Goal: Use online tool/utility: Utilize a website feature to perform a specific function

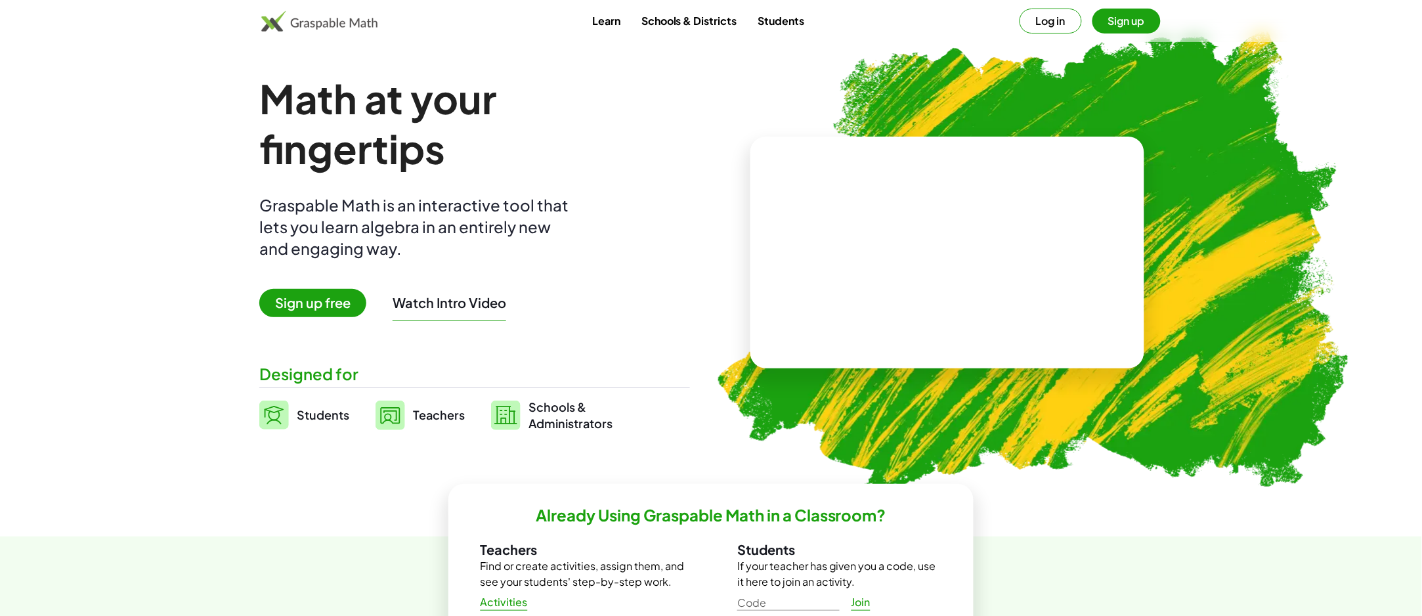
click at [1051, 21] on button "Log in" at bounding box center [1051, 21] width 62 height 25
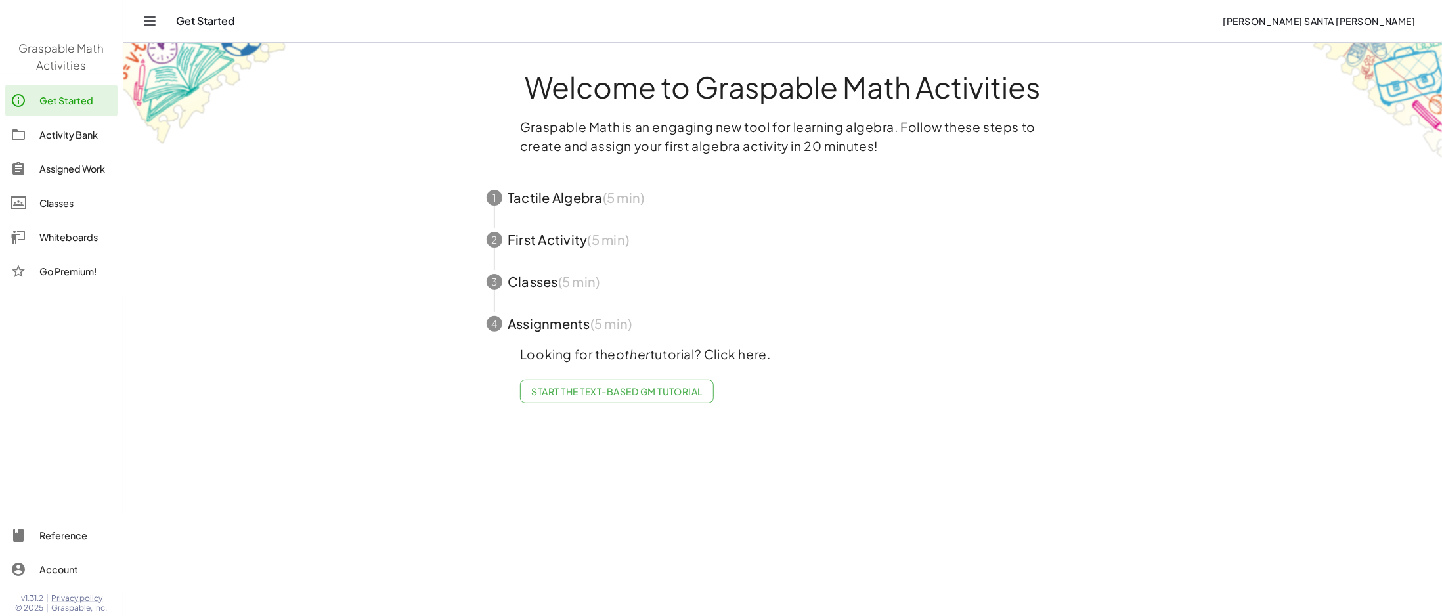
click at [80, 135] on div "Activity Bank" at bounding box center [75, 135] width 73 height 16
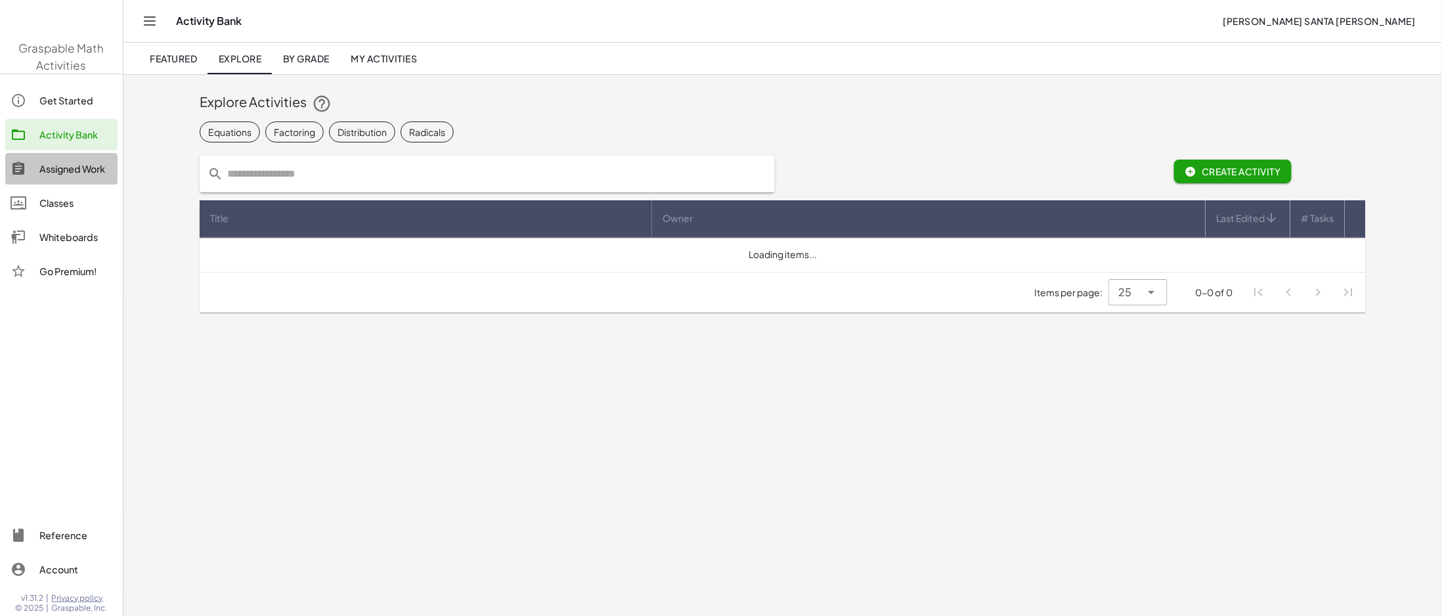
click at [82, 167] on div "Assigned Work" at bounding box center [75, 169] width 73 height 16
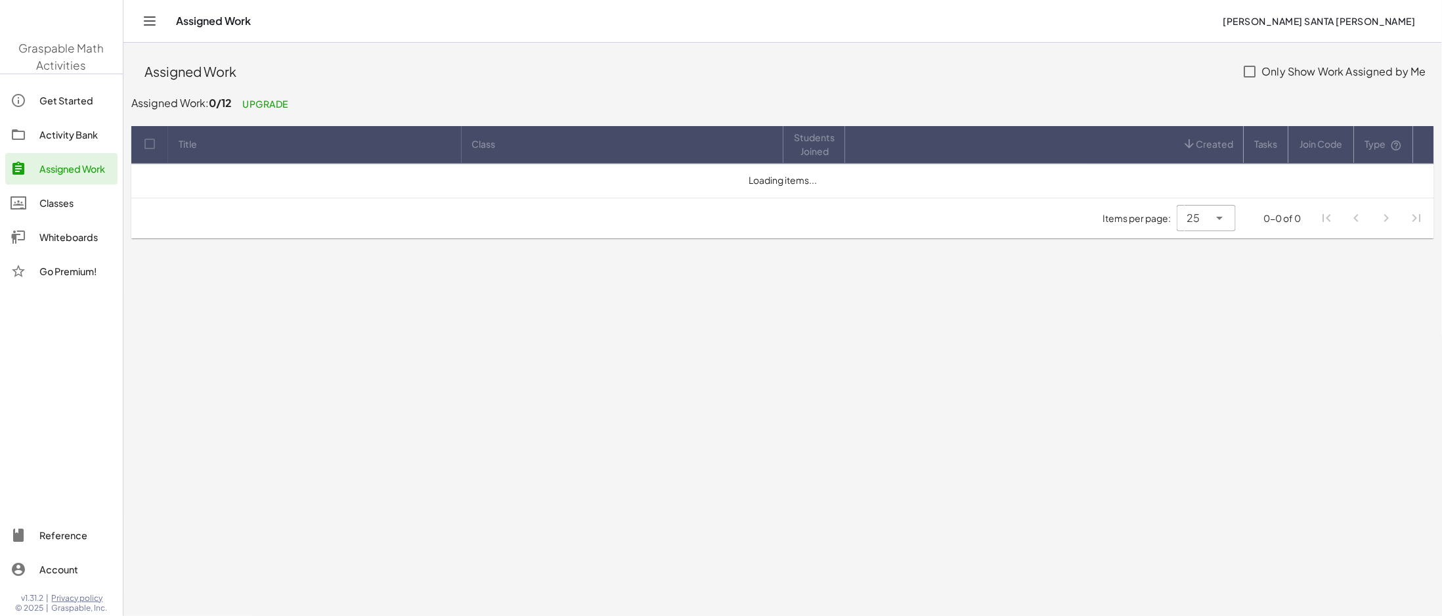
click at [71, 197] on div "Classes" at bounding box center [75, 203] width 73 height 16
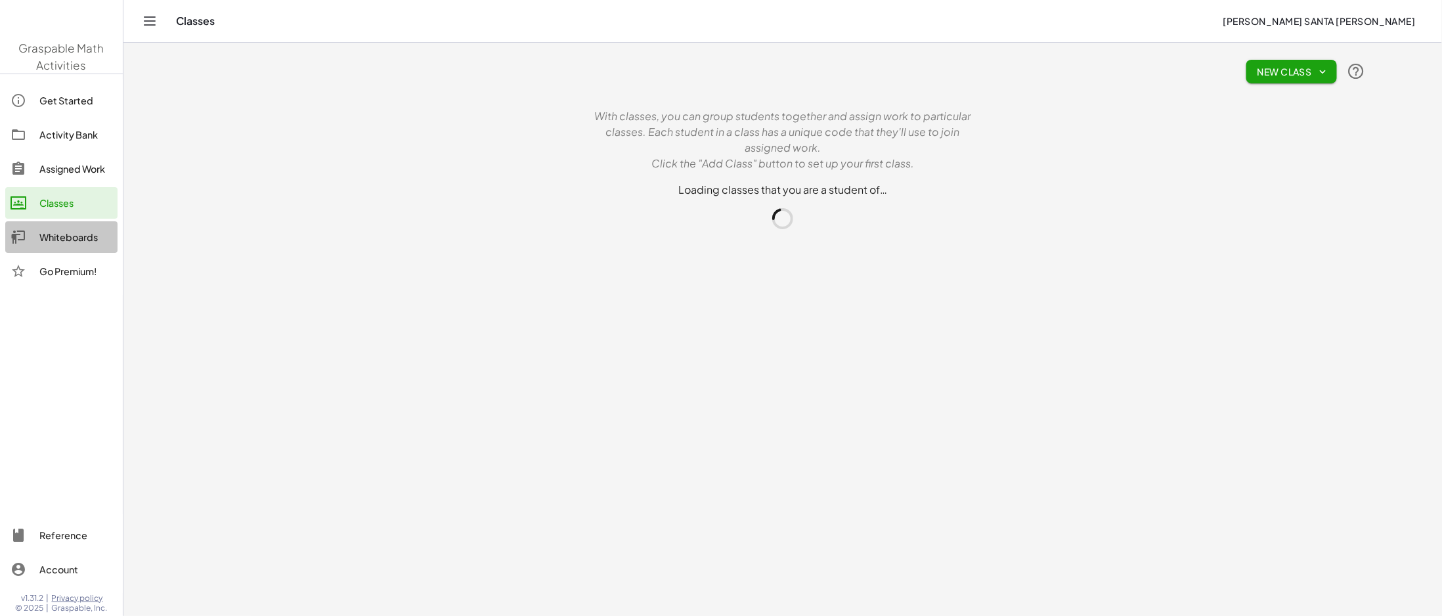
click at [82, 237] on div "Whiteboards" at bounding box center [75, 237] width 73 height 16
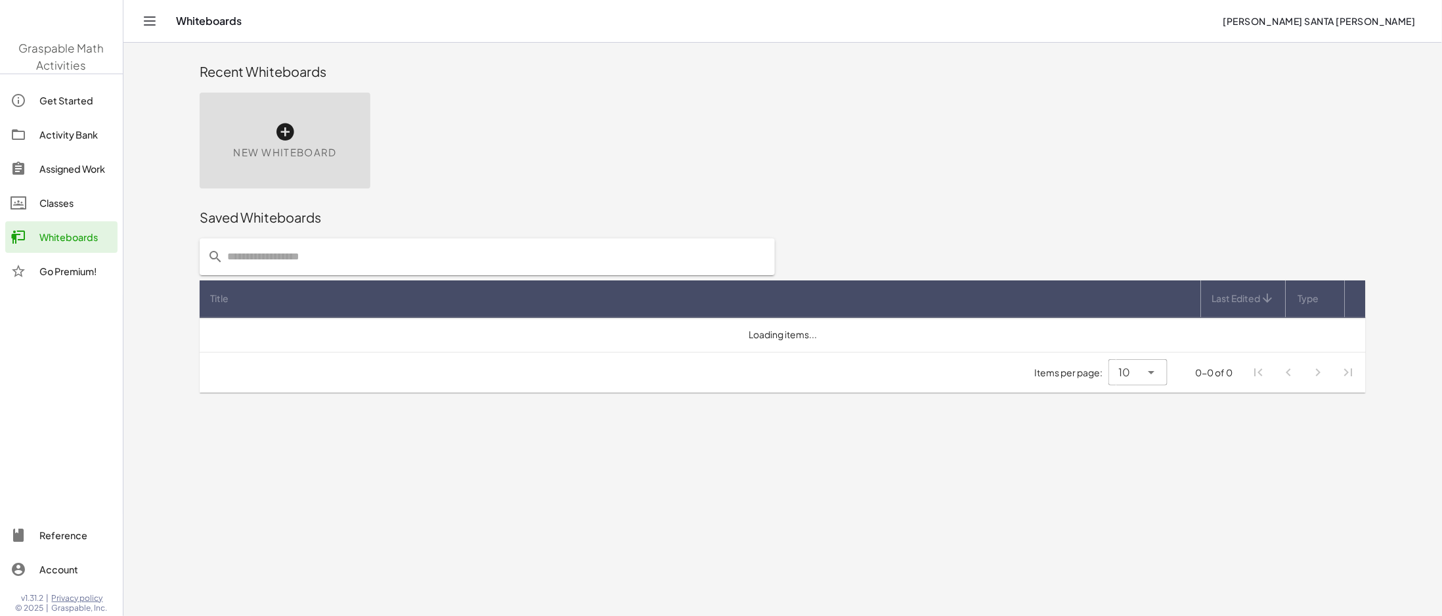
click at [291, 133] on icon at bounding box center [284, 131] width 21 height 21
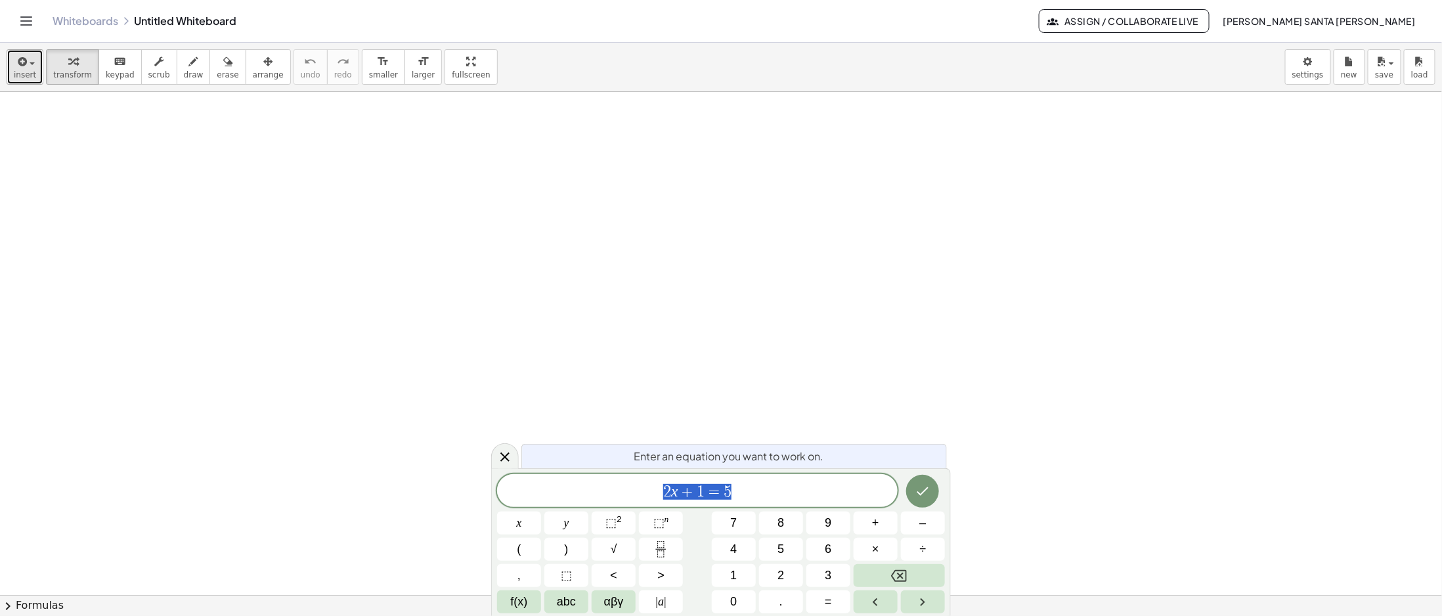
click at [27, 74] on span "insert" at bounding box center [25, 74] width 22 height 9
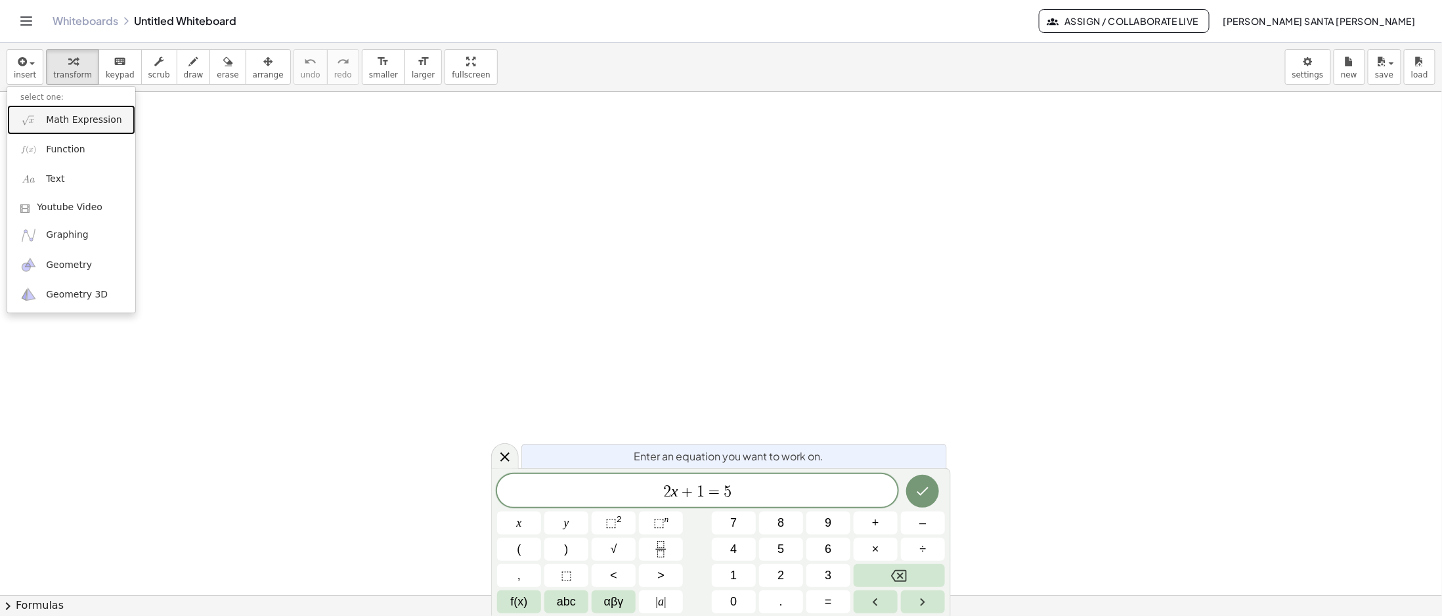
click at [97, 118] on span "Math Expression" at bounding box center [83, 120] width 75 height 13
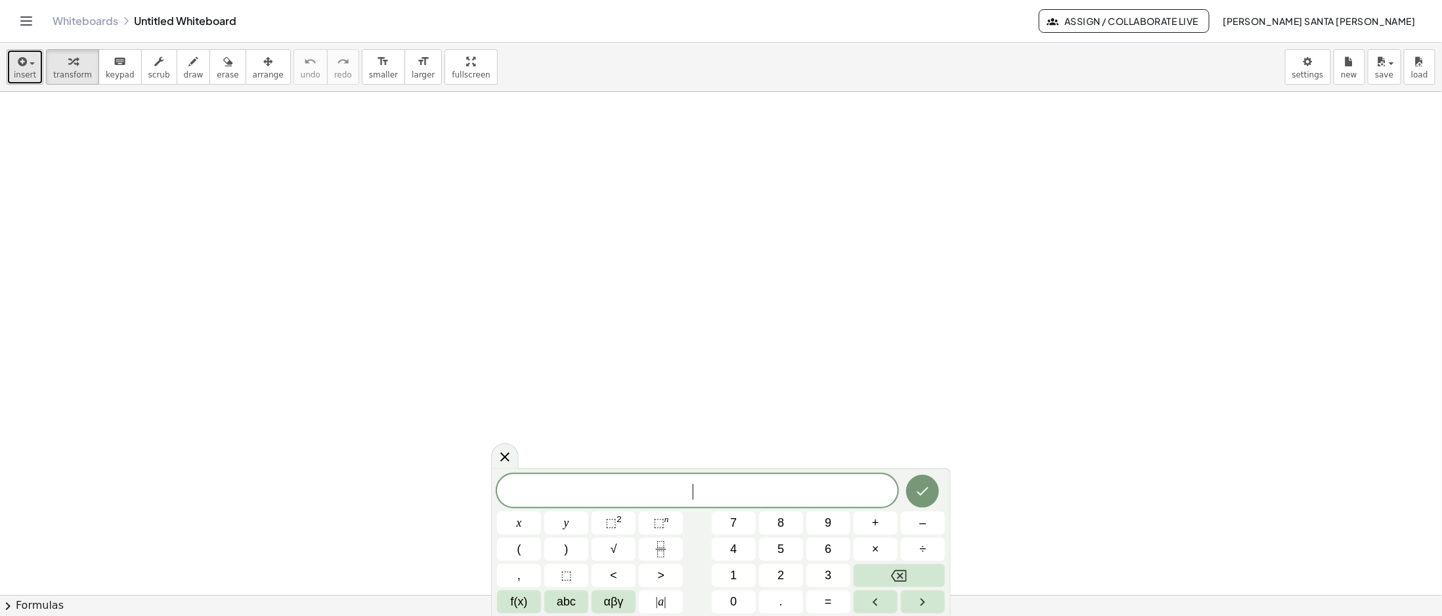
click at [37, 67] on button "insert" at bounding box center [25, 66] width 37 height 35
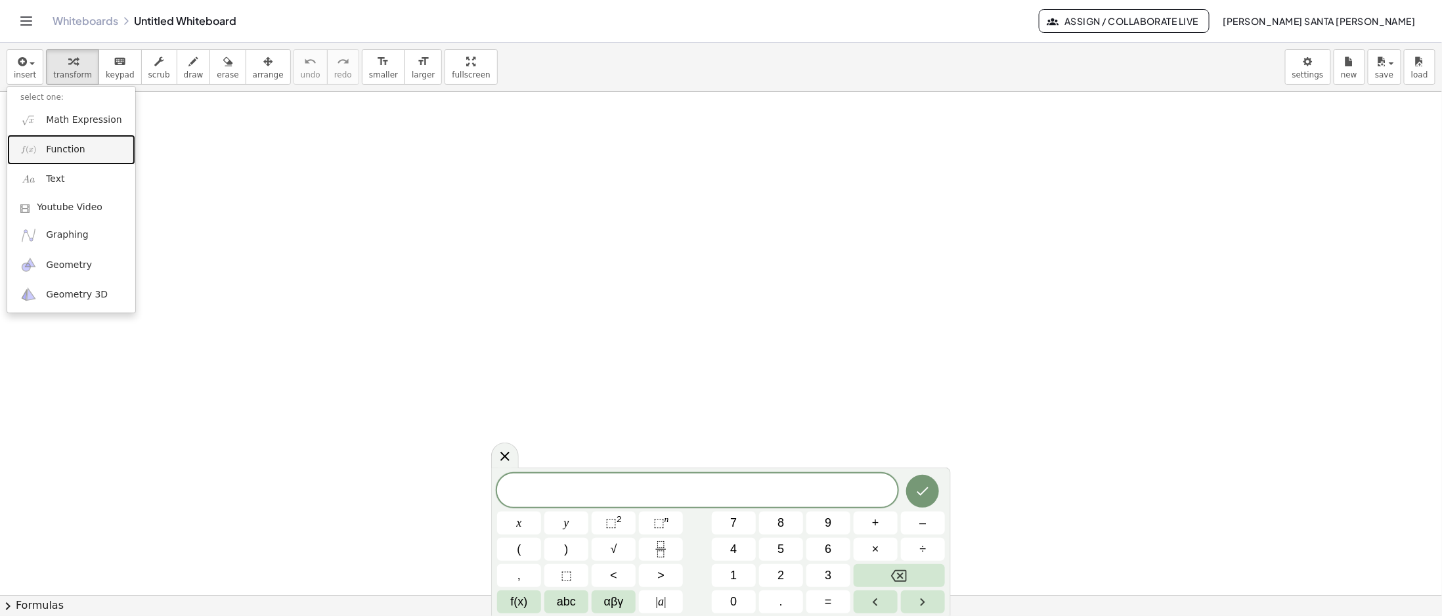
click at [54, 152] on span "Function" at bounding box center [65, 149] width 39 height 13
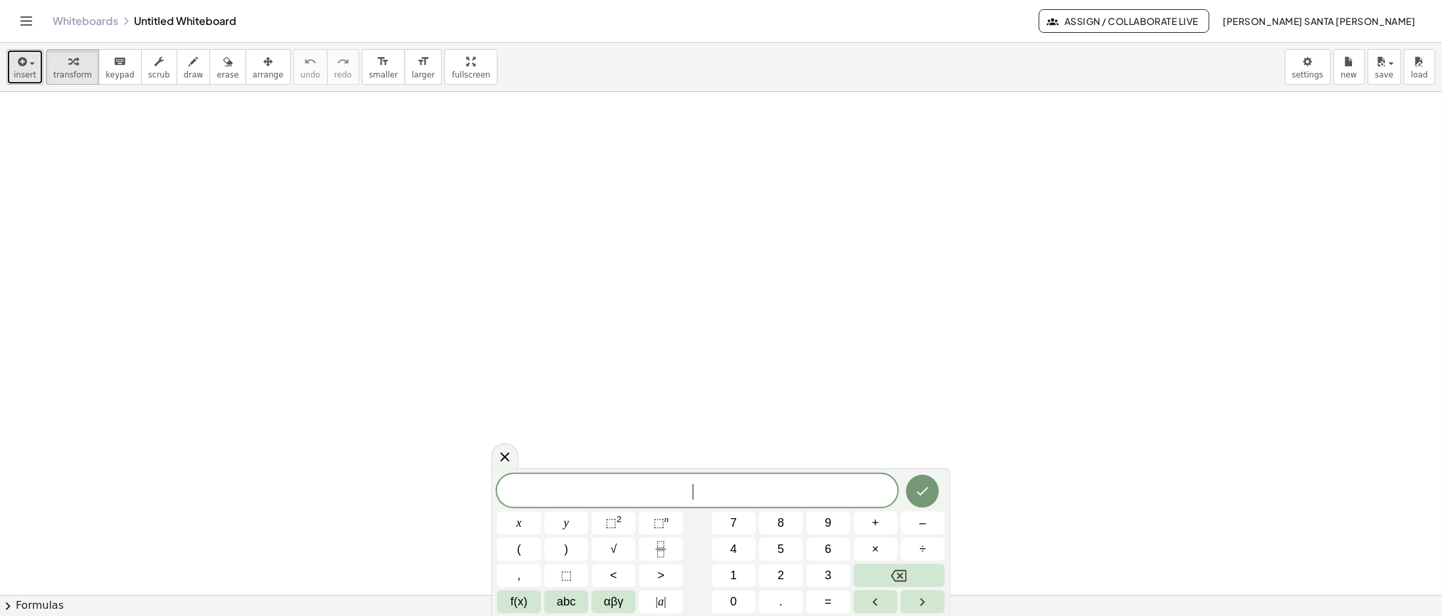
click at [20, 71] on span "insert" at bounding box center [25, 74] width 22 height 9
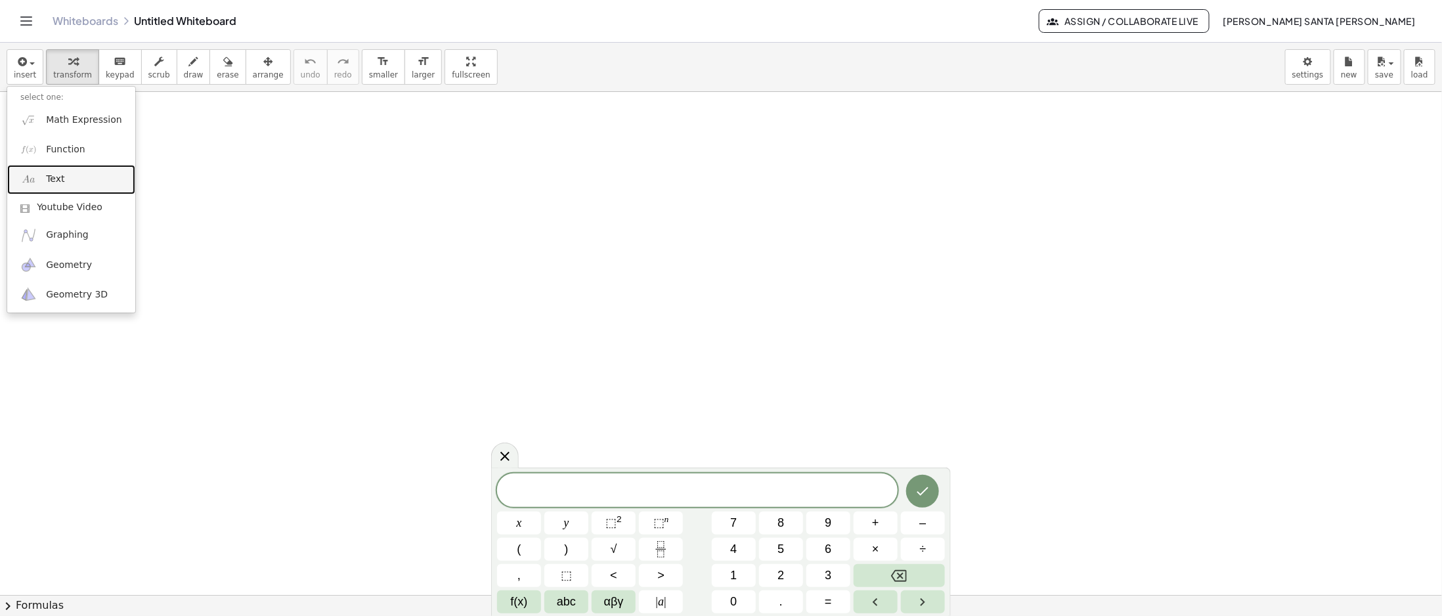
click at [65, 179] on link "Text" at bounding box center [71, 180] width 128 height 30
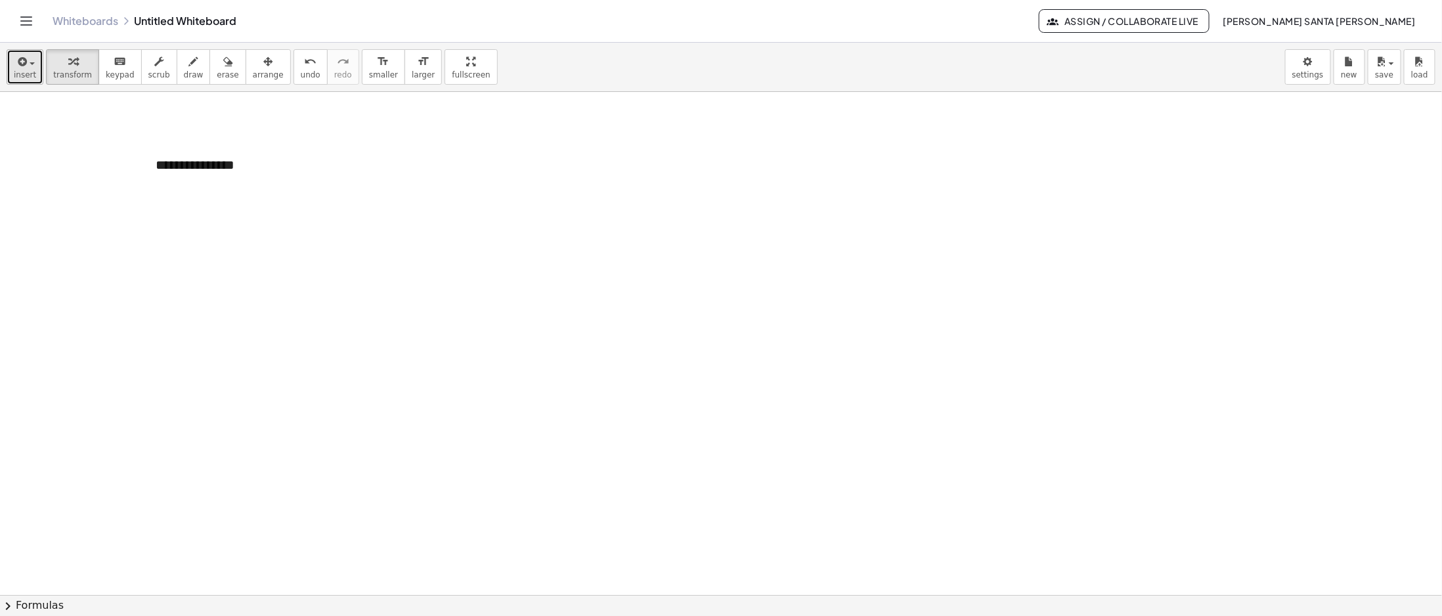
click at [24, 67] on icon "button" at bounding box center [21, 62] width 12 height 16
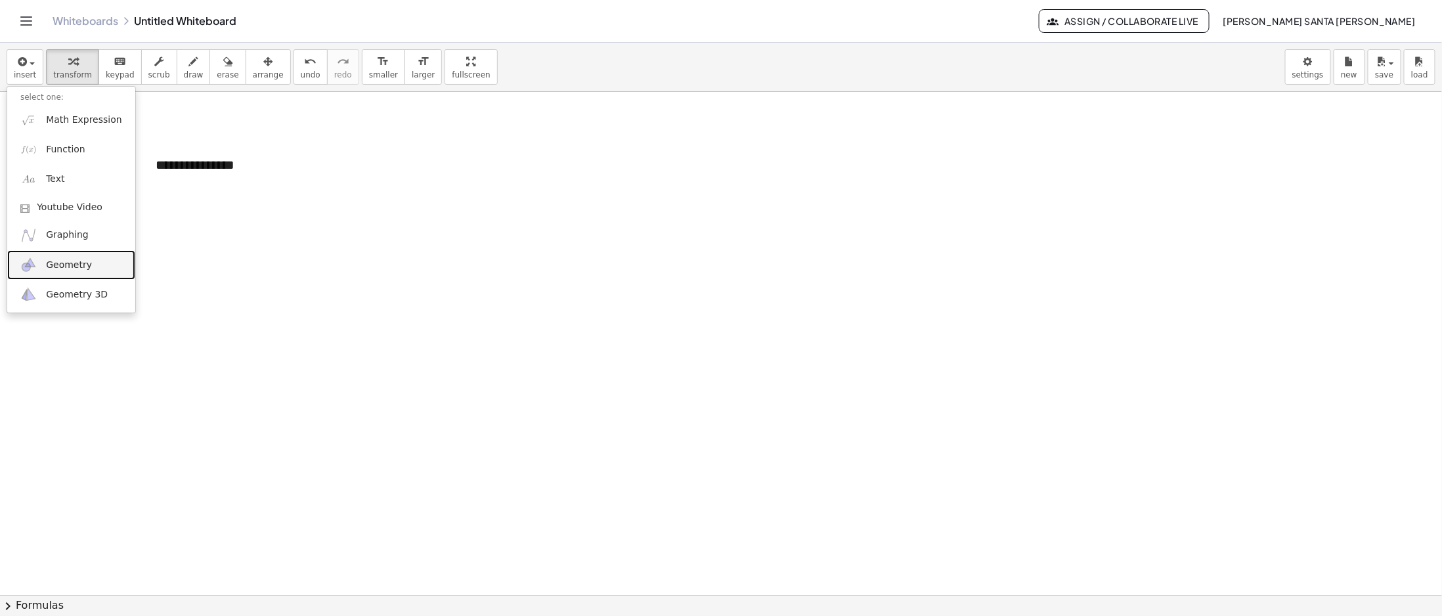
click at [95, 257] on link "Geometry" at bounding box center [71, 265] width 128 height 30
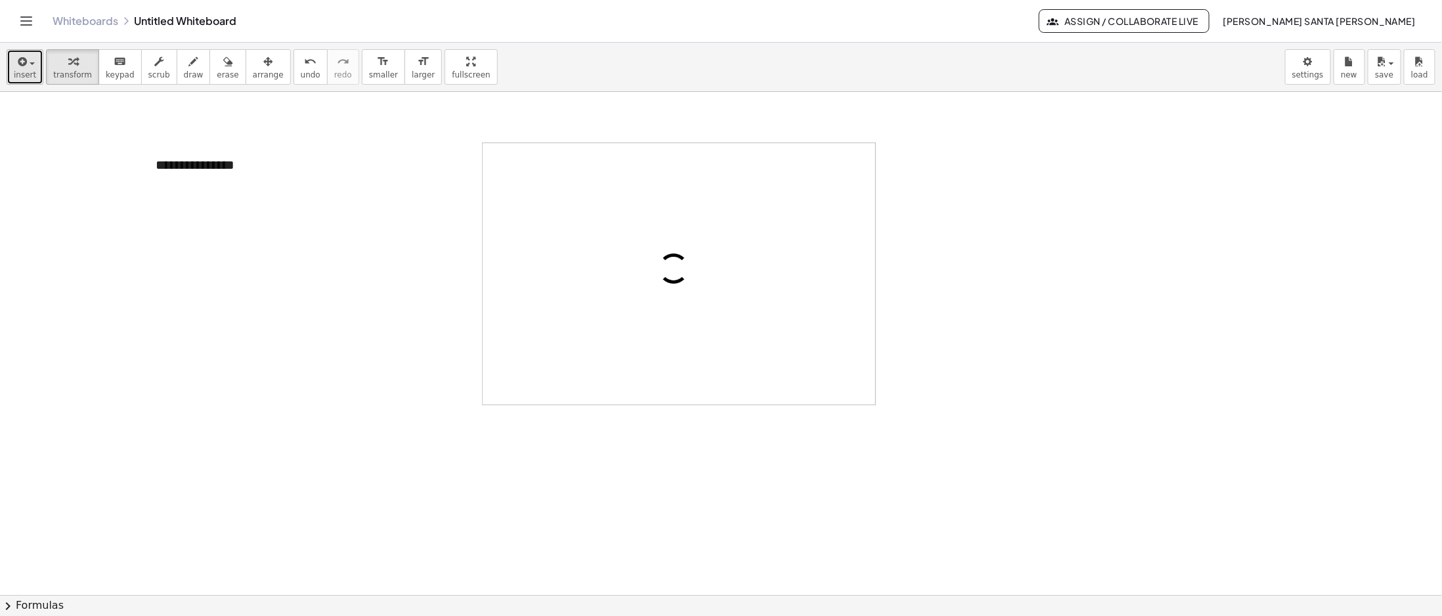
click at [33, 69] on button "insert" at bounding box center [25, 66] width 37 height 35
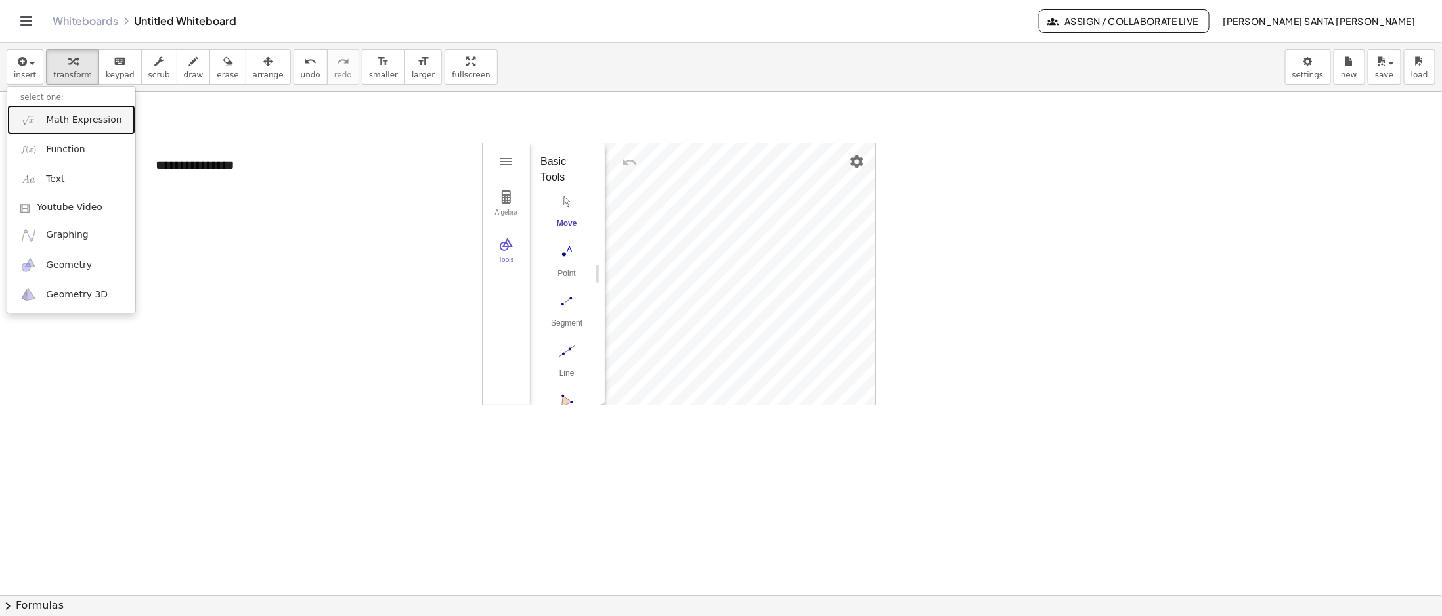
click at [69, 122] on span "Math Expression" at bounding box center [83, 120] width 75 height 13
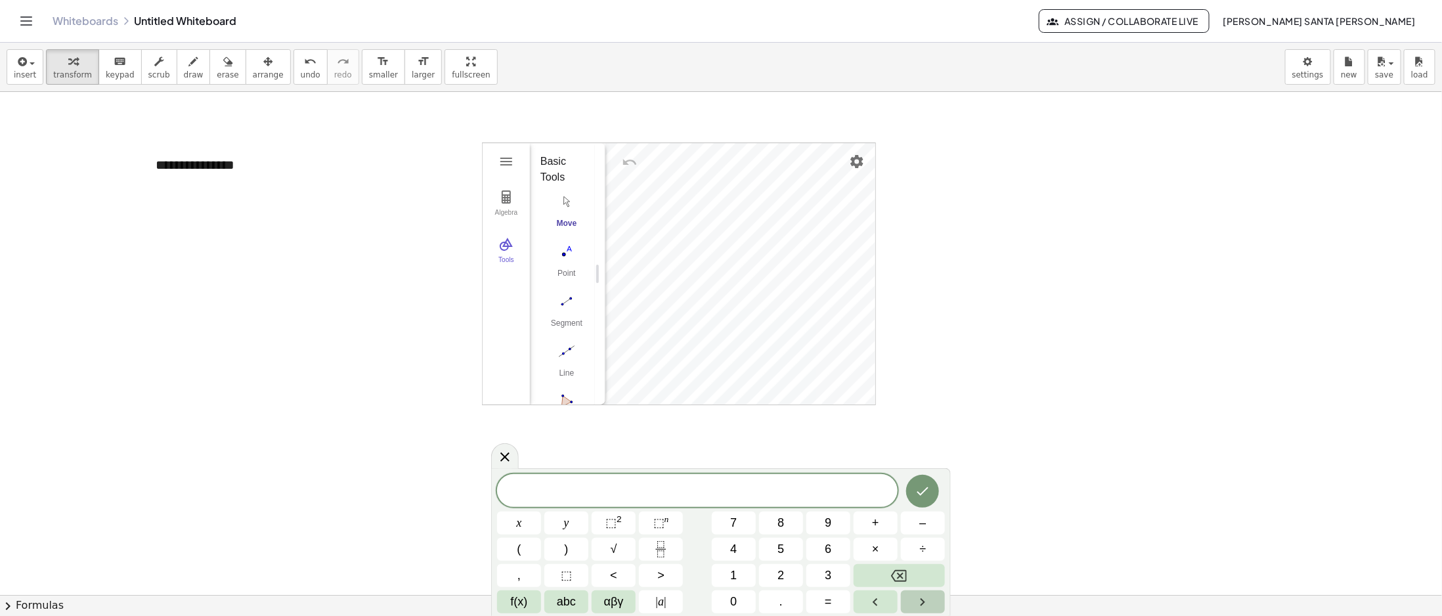
click at [920, 607] on icon "Right arrow" at bounding box center [923, 602] width 16 height 16
click at [880, 604] on icon "Left arrow" at bounding box center [875, 602] width 16 height 16
click at [907, 491] on button "Done" at bounding box center [922, 491] width 33 height 33
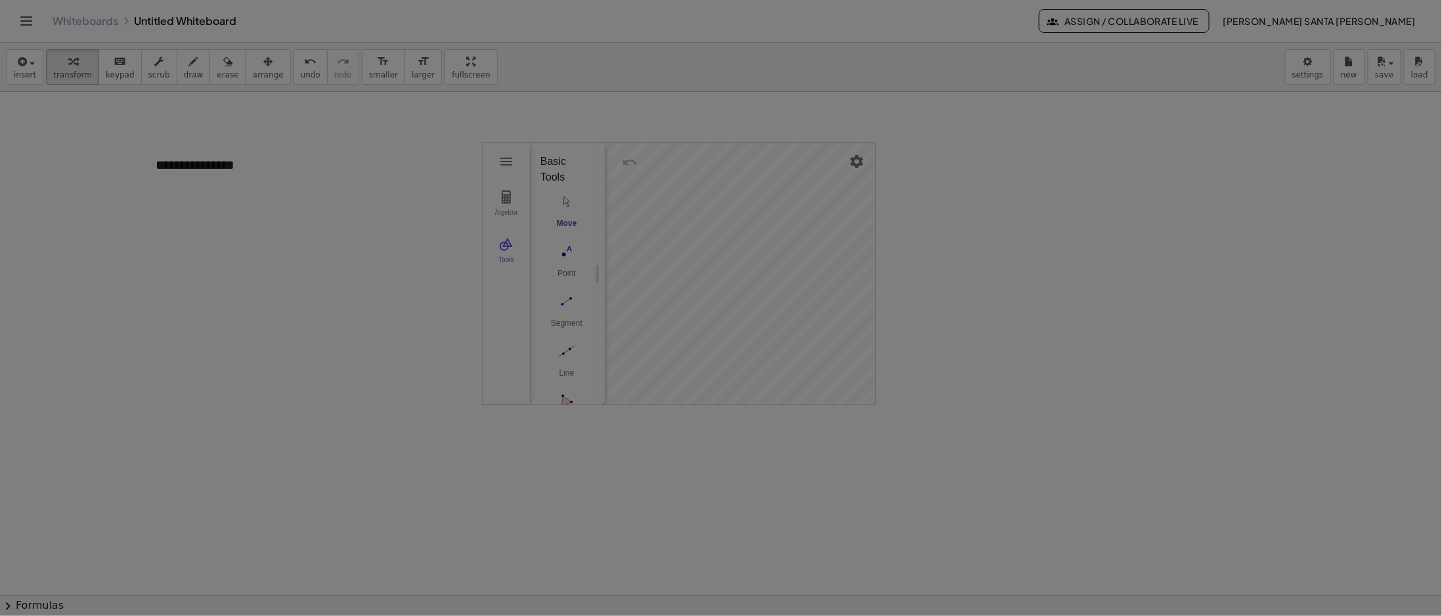
drag, startPoint x: 1314, startPoint y: 60, endPoint x: 1305, endPoint y: 74, distance: 16.0
click at [1314, 62] on body "**********" at bounding box center [721, 308] width 1442 height 616
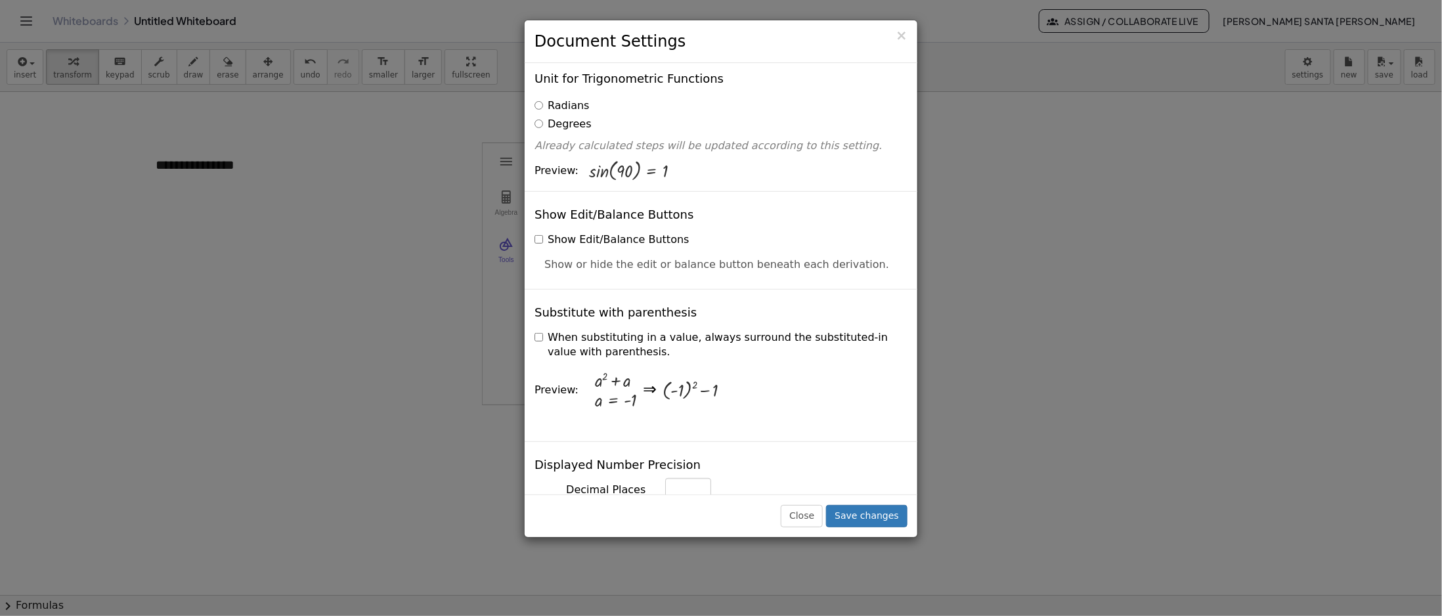
scroll to position [193, 0]
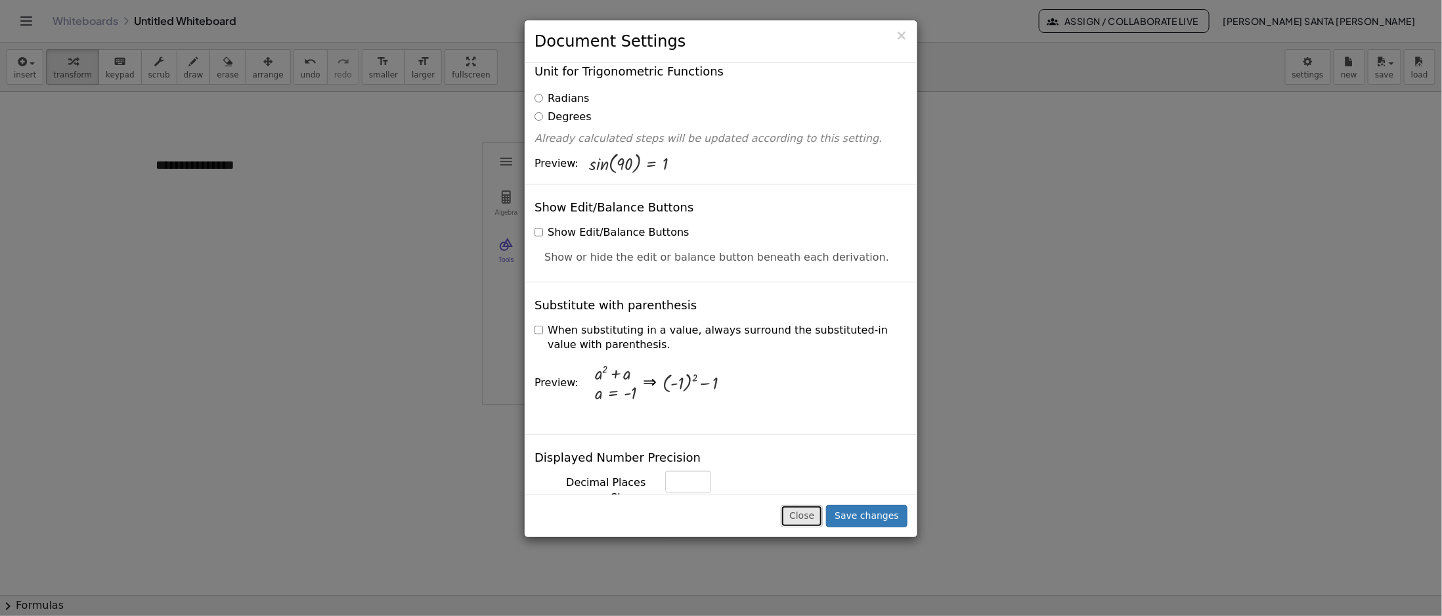
click at [815, 514] on button "Close" at bounding box center [802, 516] width 42 height 22
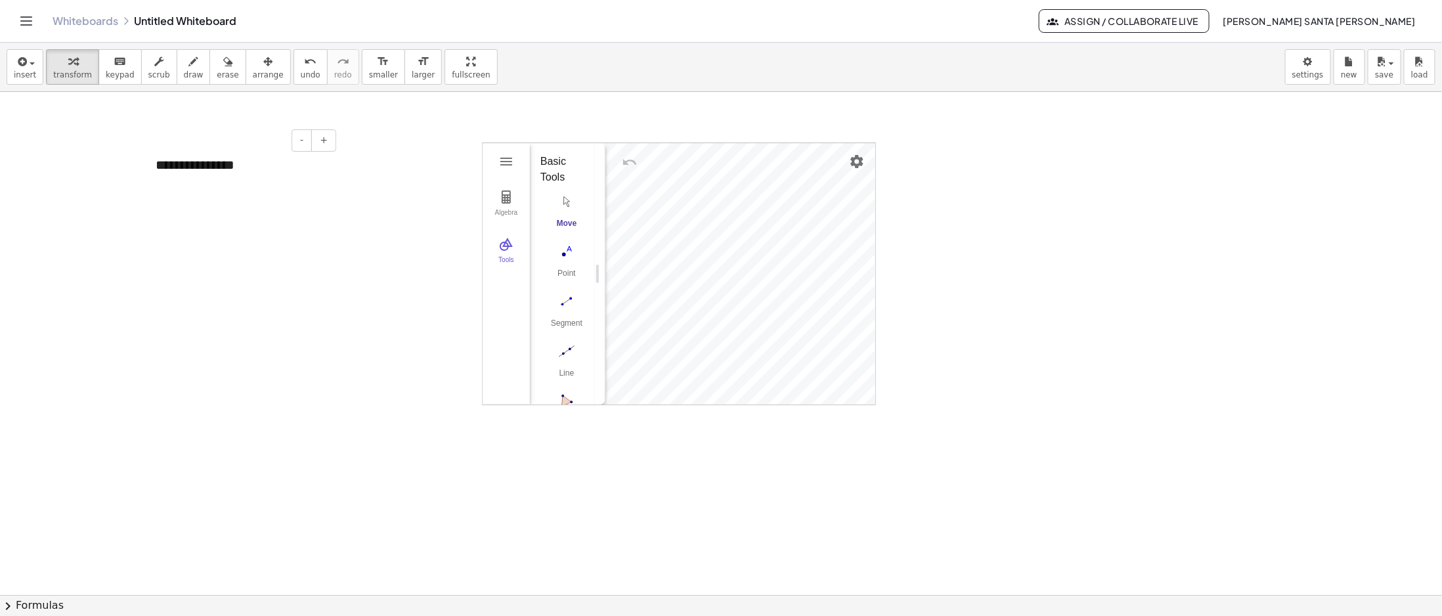
click at [200, 165] on div "**********" at bounding box center [240, 164] width 197 height 45
click at [30, 73] on span "insert" at bounding box center [25, 74] width 22 height 9
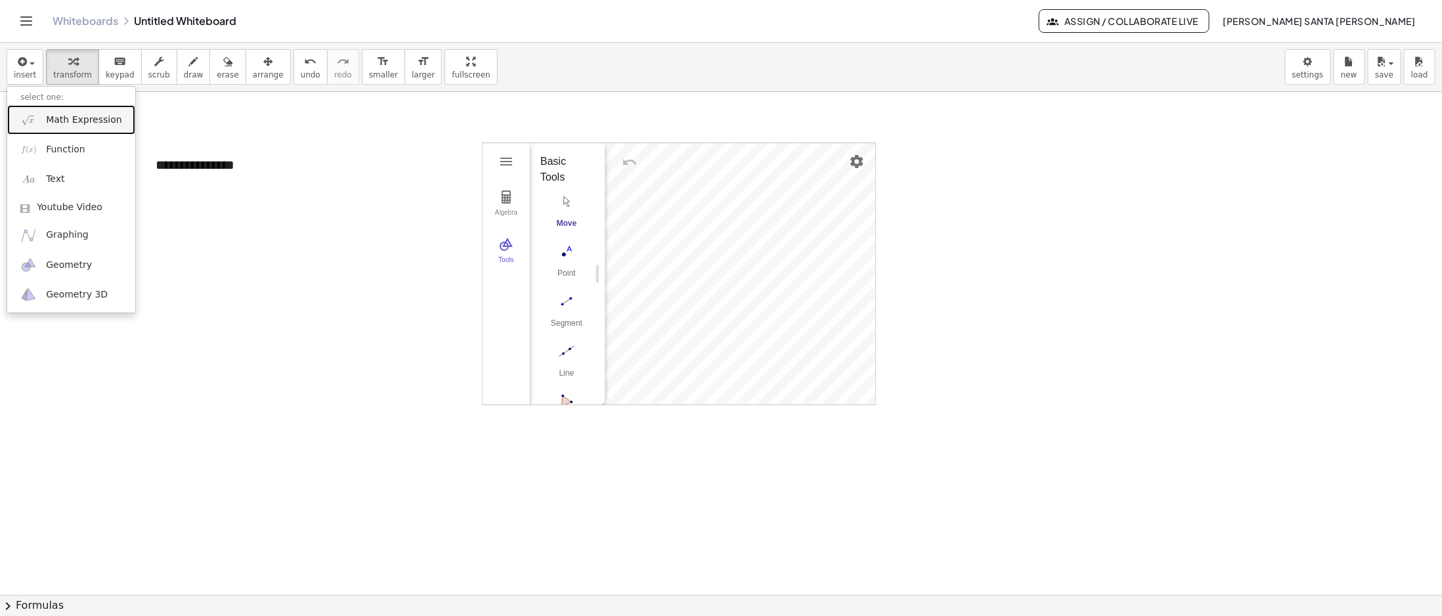
click at [82, 127] on link "Math Expression" at bounding box center [71, 120] width 128 height 30
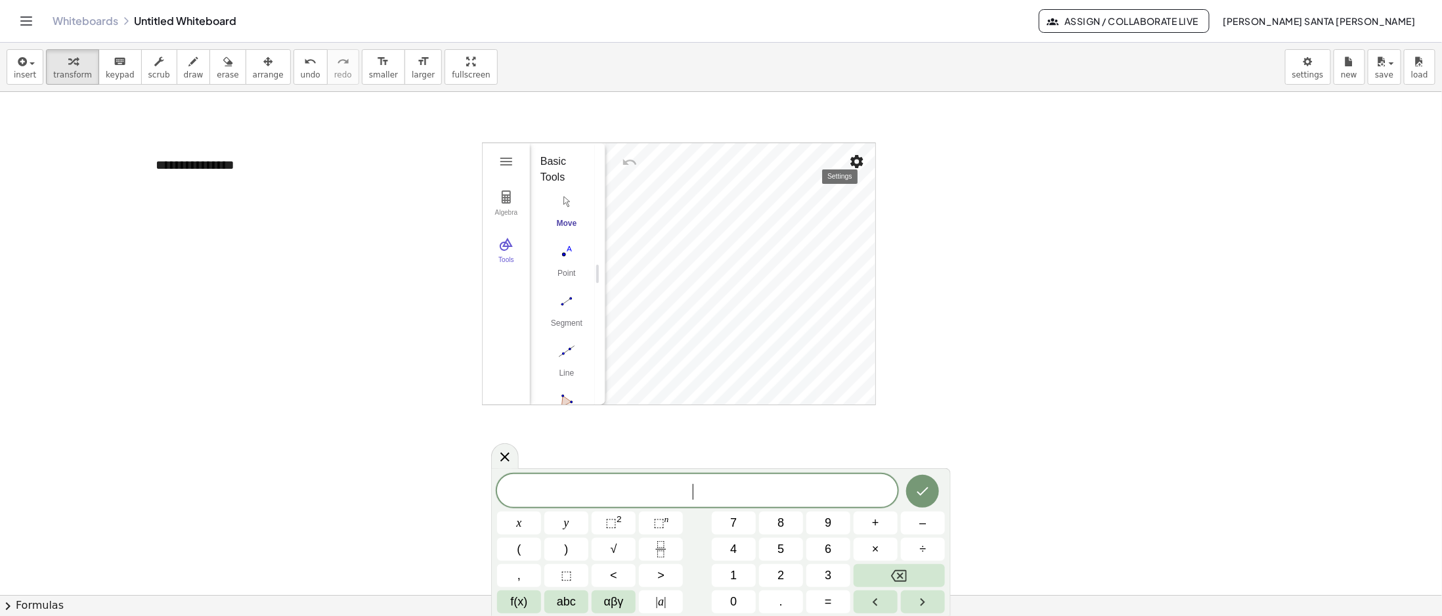
click at [854, 162] on img "Settings" at bounding box center [857, 162] width 16 height 16
drag, startPoint x: 748, startPoint y: 160, endPoint x: 894, endPoint y: 196, distance: 150.2
click at [882, 195] on div "**********" at bounding box center [721, 595] width 1442 height 1006
click at [551, 126] on div at bounding box center [721, 595] width 1442 height 1006
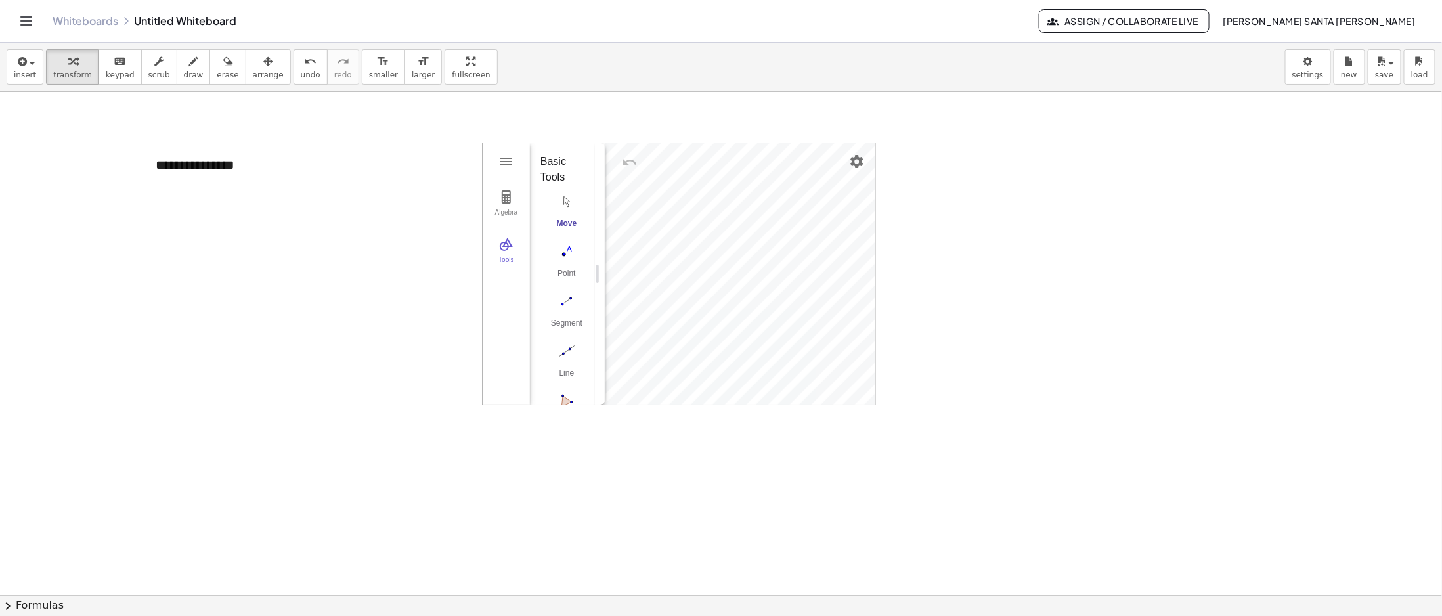
drag, startPoint x: 610, startPoint y: 148, endPoint x: 953, endPoint y: 198, distance: 346.3
click at [953, 198] on div "**********" at bounding box center [721, 595] width 1442 height 1006
click at [494, 156] on button "Geometry" at bounding box center [506, 162] width 24 height 24
click at [406, 160] on div at bounding box center [721, 595] width 1442 height 1006
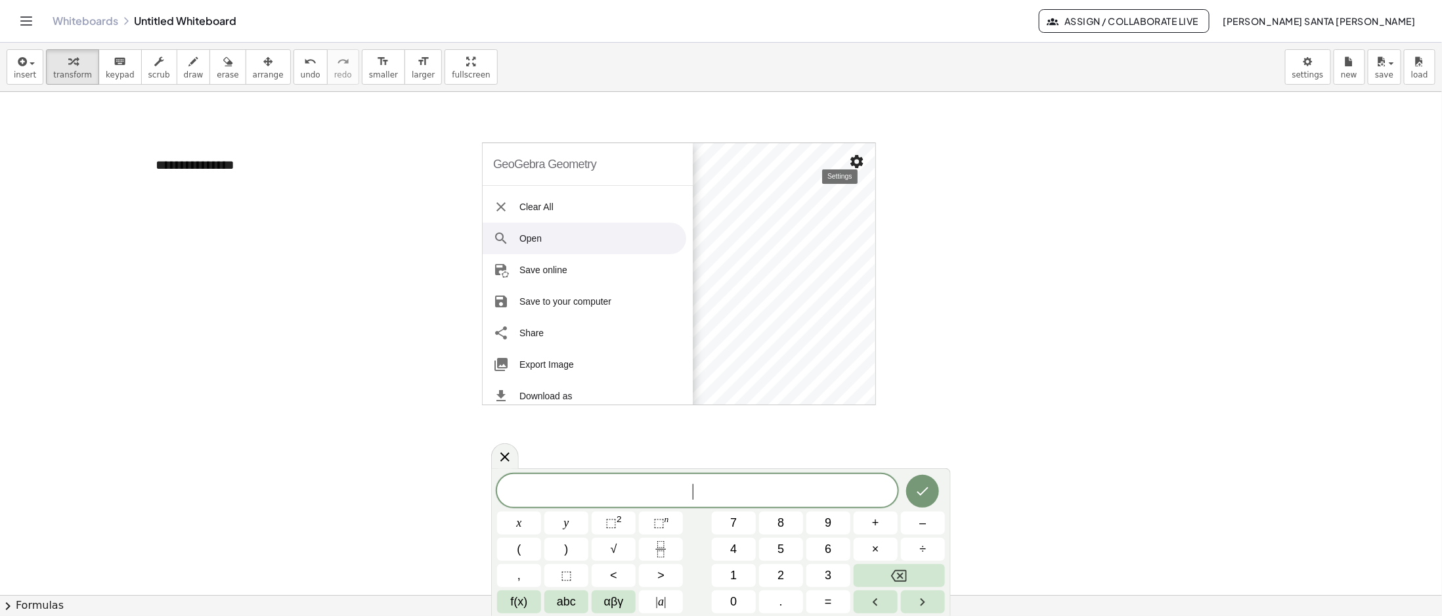
click at [849, 160] on img "Settings" at bounding box center [857, 162] width 16 height 16
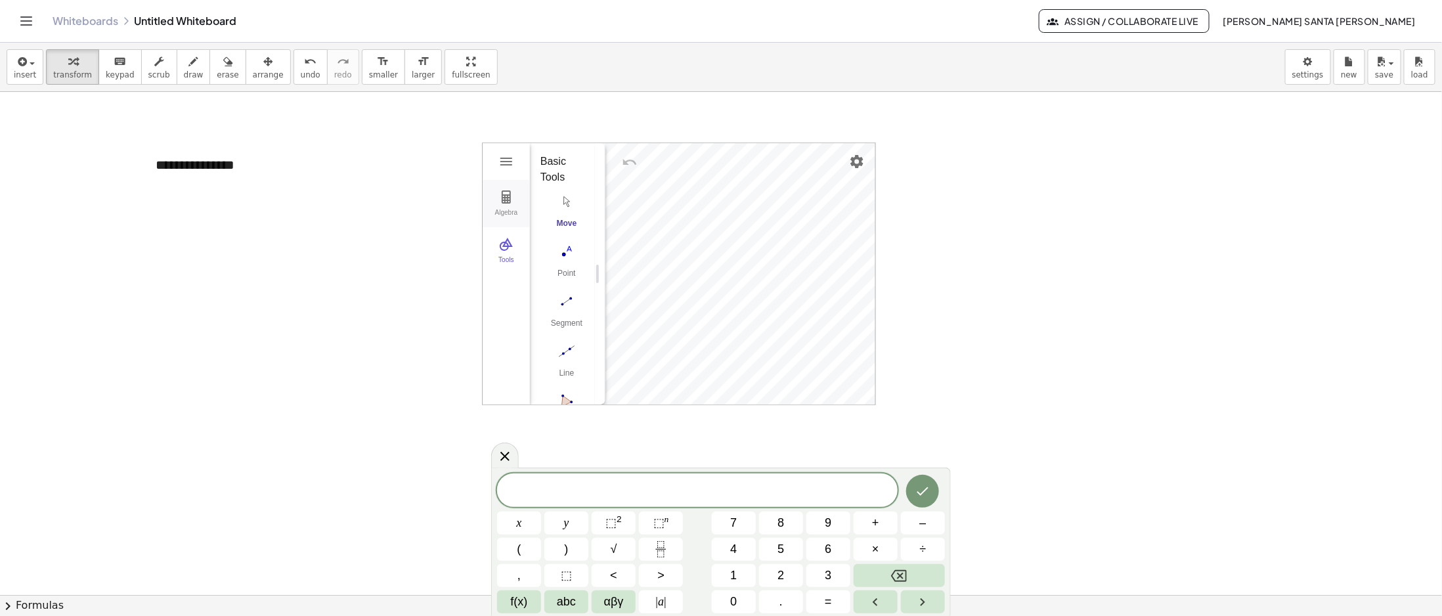
click at [512, 200] on img "Geometry" at bounding box center [506, 197] width 16 height 16
click at [403, 216] on div at bounding box center [721, 595] width 1442 height 1006
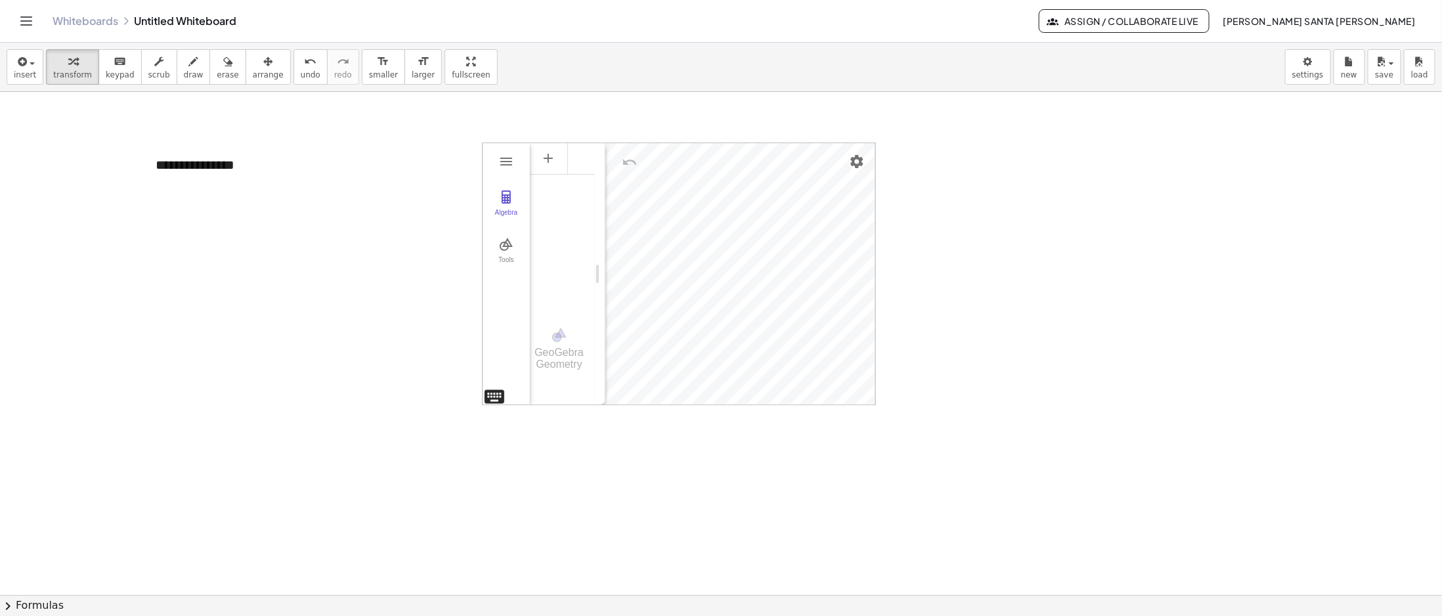
click at [495, 394] on img "Geometry" at bounding box center [495, 397] width 24 height 24
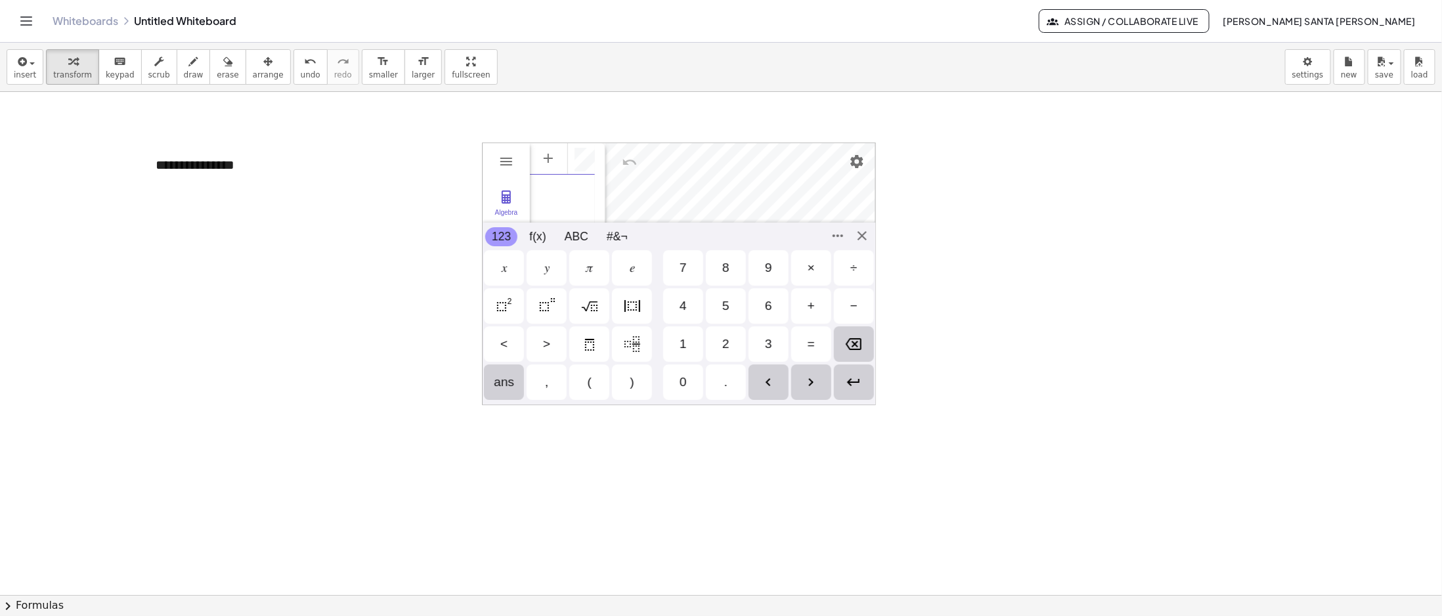
scroll to position [7, 0]
click at [614, 236] on button "#&¬" at bounding box center [617, 236] width 34 height 19
click at [615, 232] on button "#&¬" at bounding box center [617, 236] width 34 height 19
click at [853, 165] on img "Settings" at bounding box center [857, 162] width 16 height 16
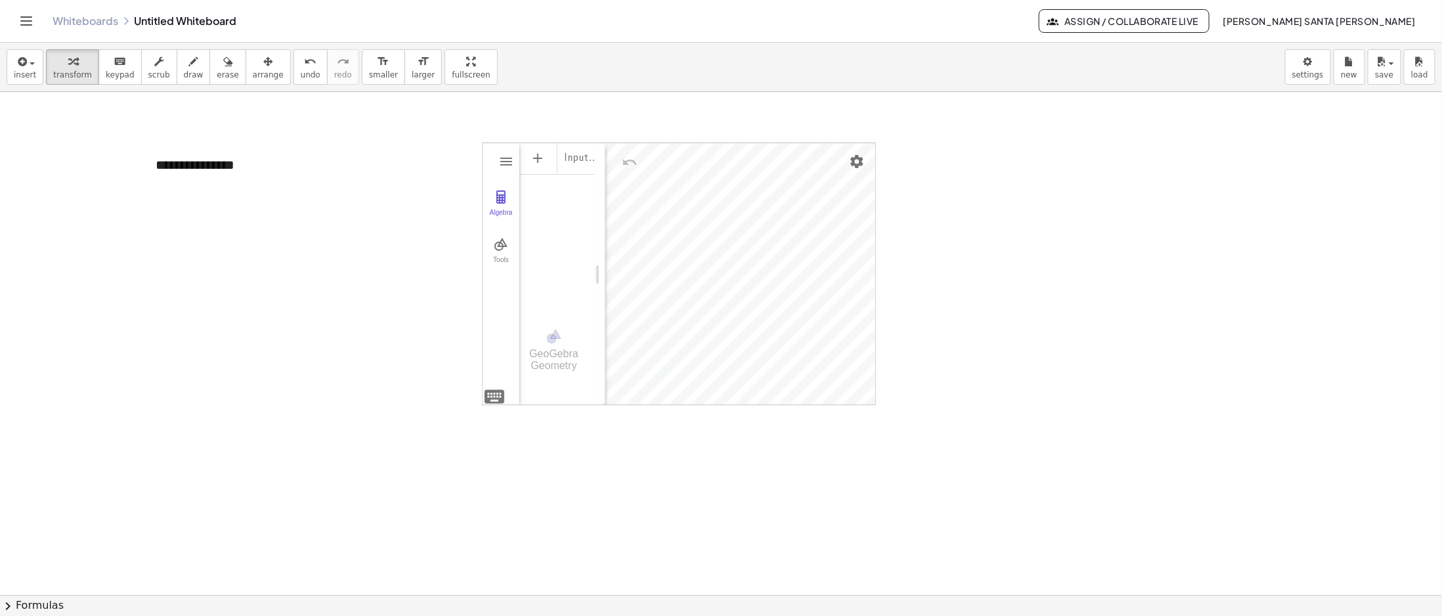
click at [190, 274] on div at bounding box center [721, 595] width 1442 height 1006
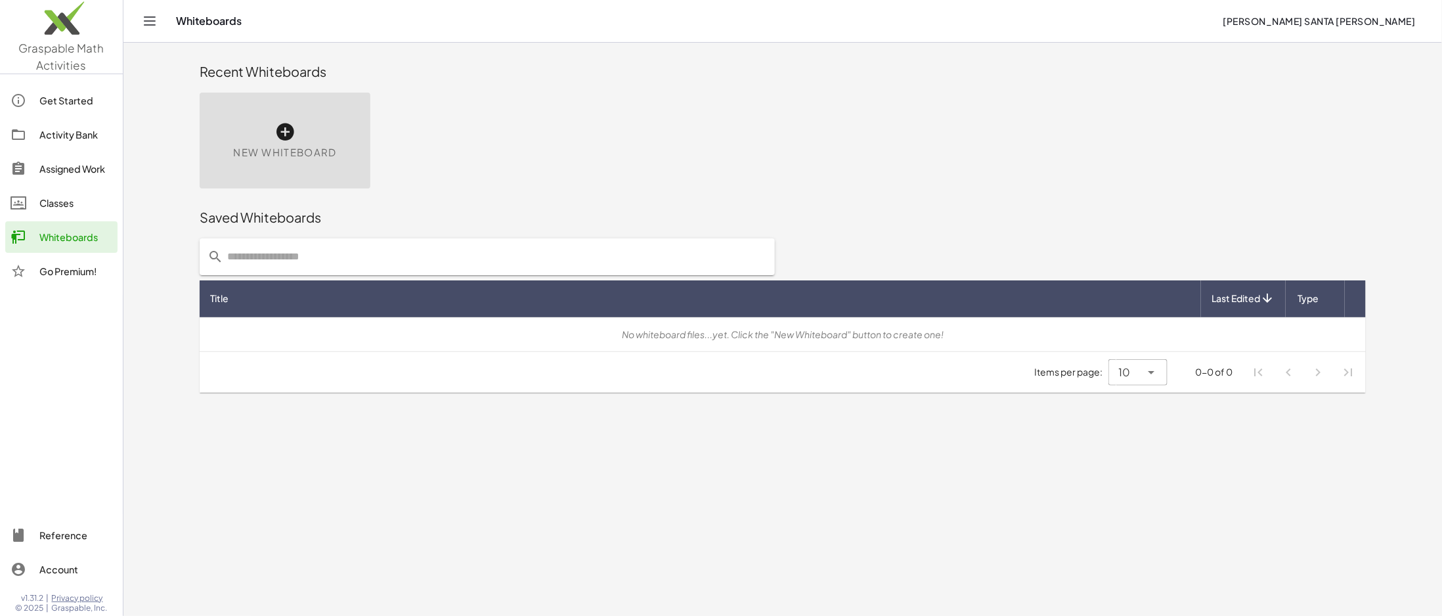
click at [275, 142] on icon at bounding box center [284, 131] width 21 height 21
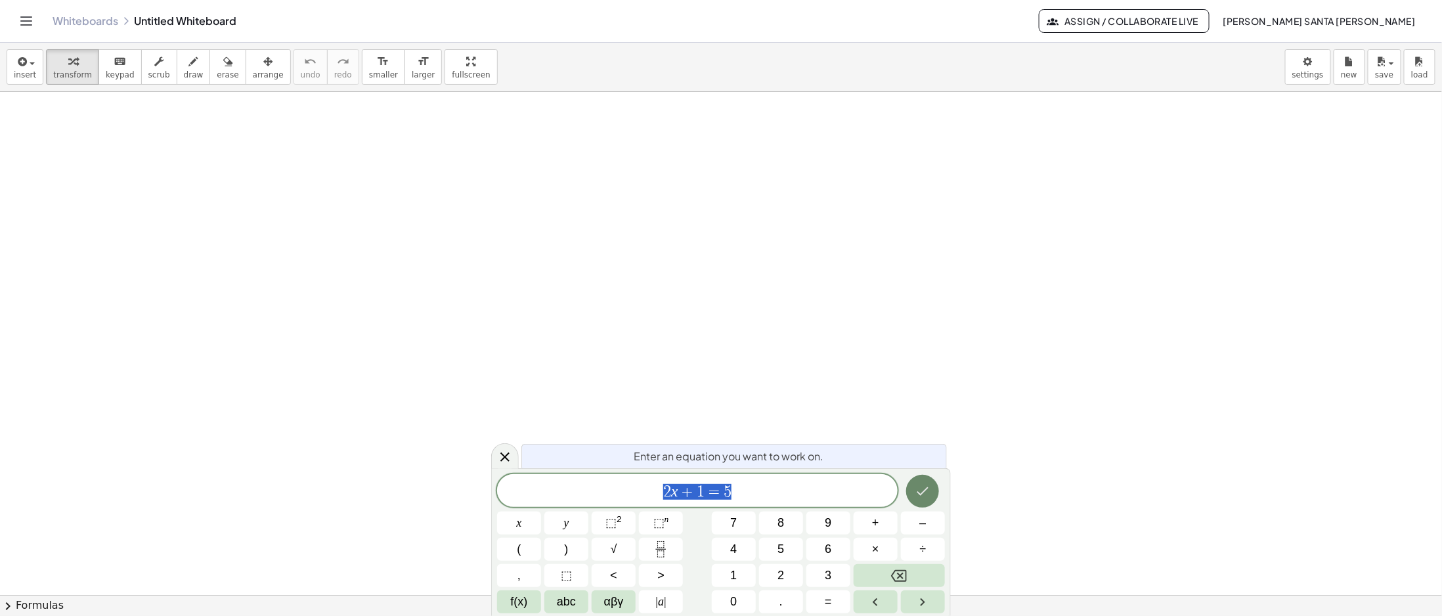
click at [934, 490] on button "Done" at bounding box center [922, 491] width 33 height 33
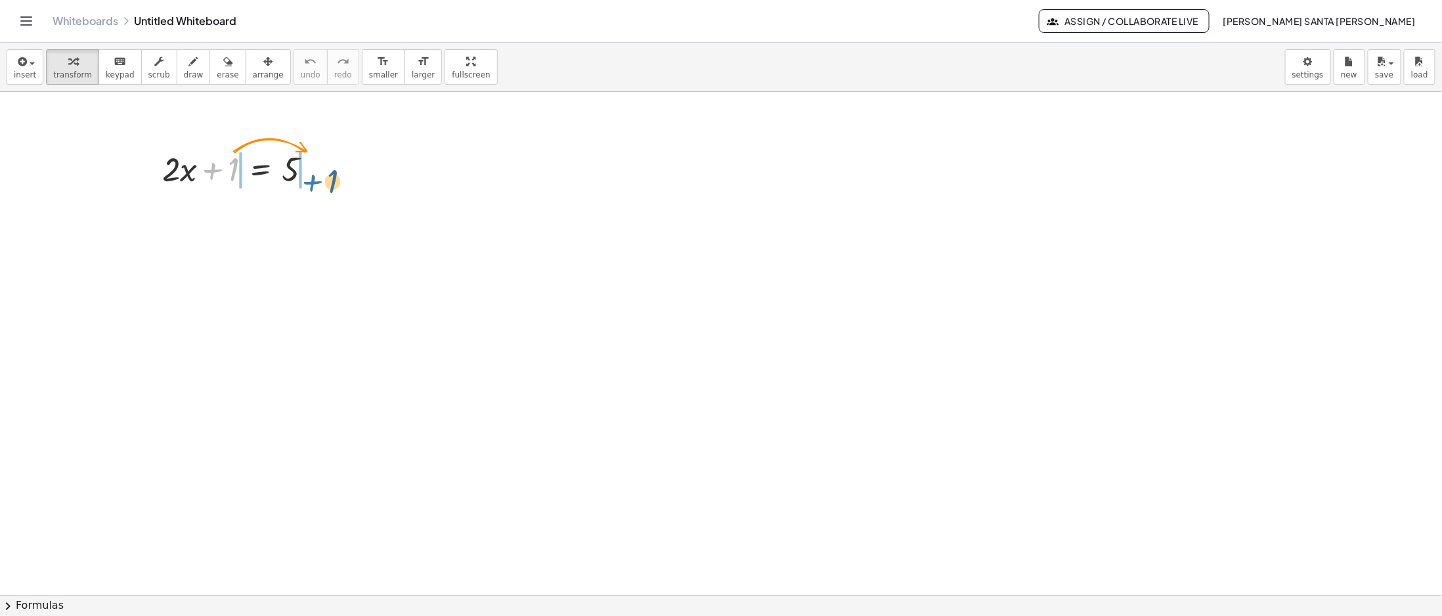
drag, startPoint x: 227, startPoint y: 172, endPoint x: 329, endPoint y: 191, distance: 103.5
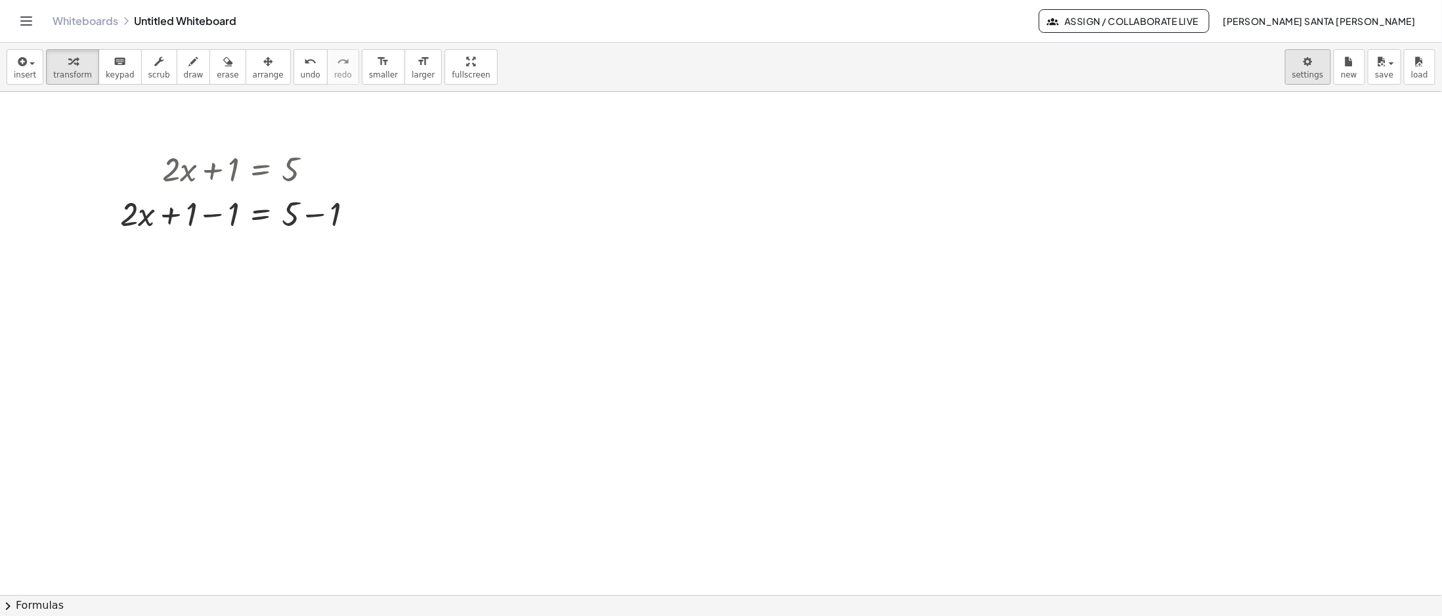
click at [1305, 69] on body "Graspable Math Activities Get Started Activity Bank Assigned Work Classes White…" at bounding box center [721, 308] width 1442 height 616
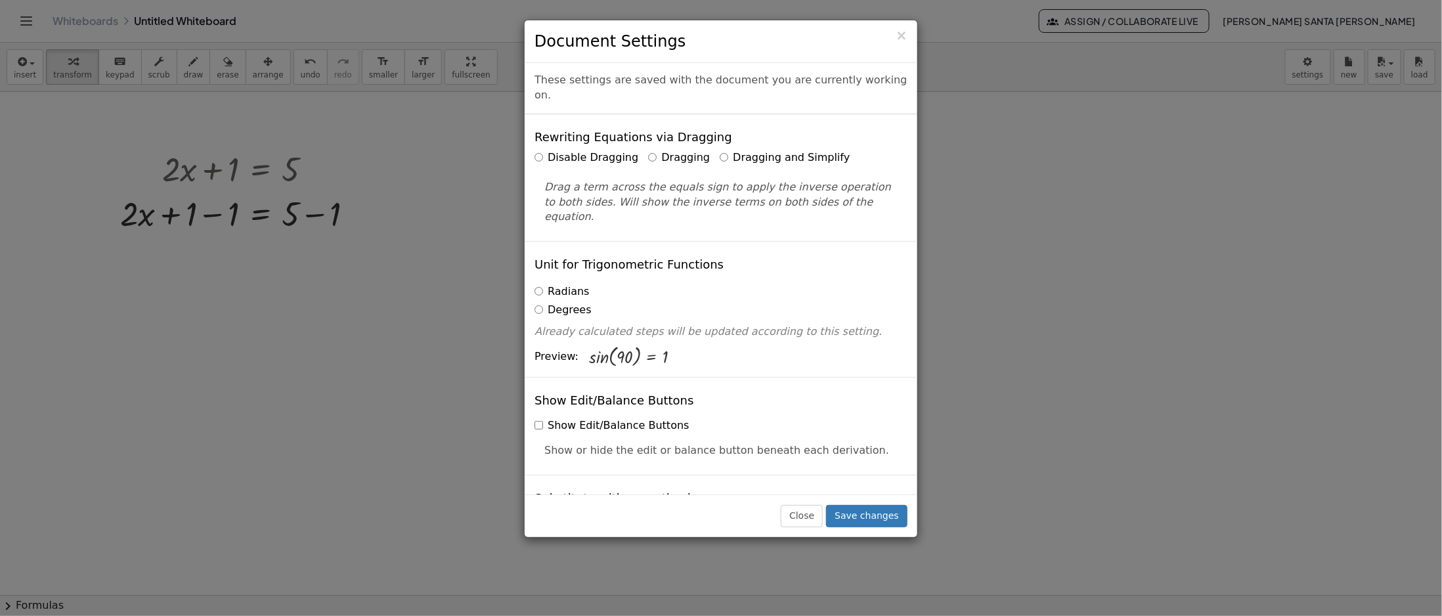
click at [584, 150] on label "Disable Dragging" at bounding box center [586, 157] width 104 height 15
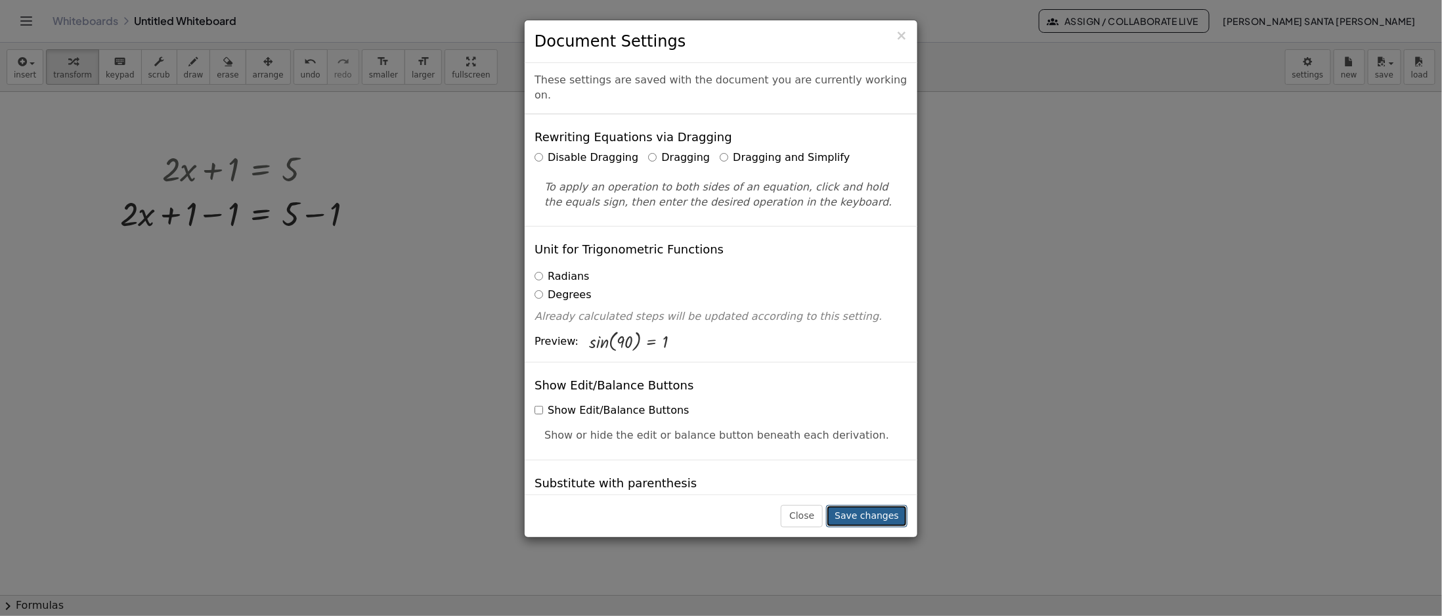
click at [860, 513] on button "Save changes" at bounding box center [866, 516] width 81 height 22
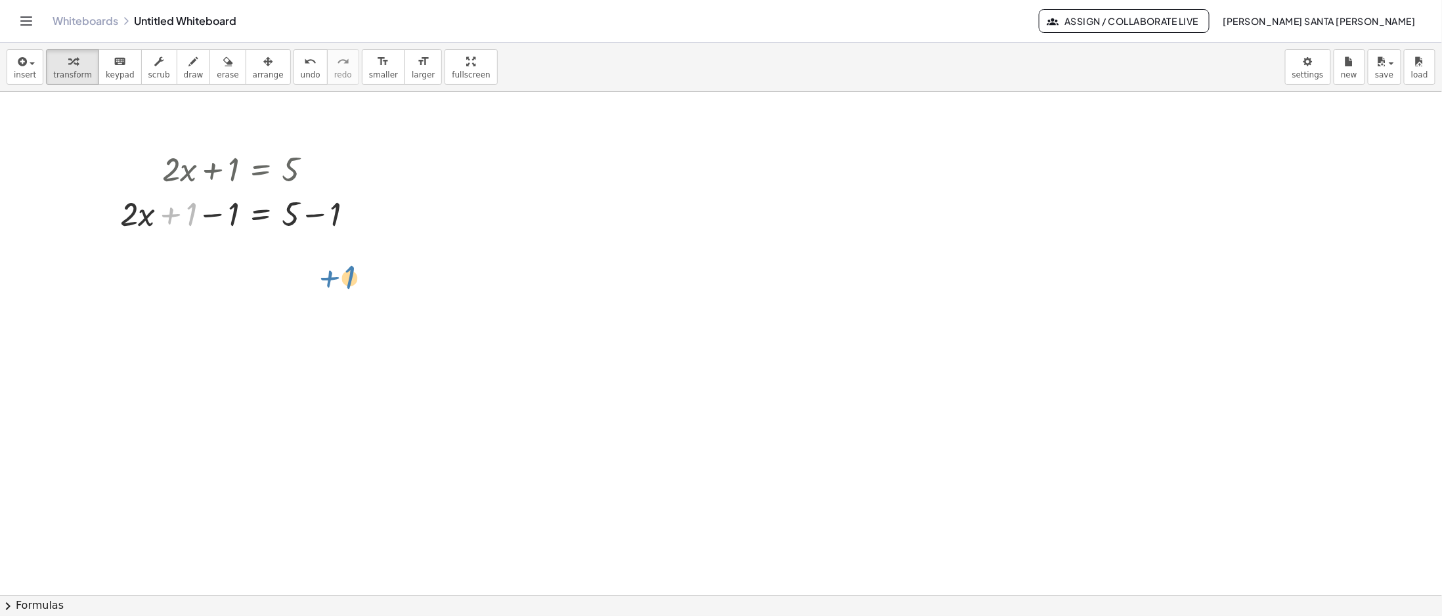
drag, startPoint x: 200, startPoint y: 248, endPoint x: 351, endPoint y: 279, distance: 154.1
click at [208, 217] on div at bounding box center [242, 212] width 257 height 45
click at [321, 215] on div at bounding box center [242, 212] width 257 height 45
click at [318, 262] on div at bounding box center [242, 257] width 257 height 45
drag, startPoint x: 217, startPoint y: 312, endPoint x: 297, endPoint y: 369, distance: 97.8
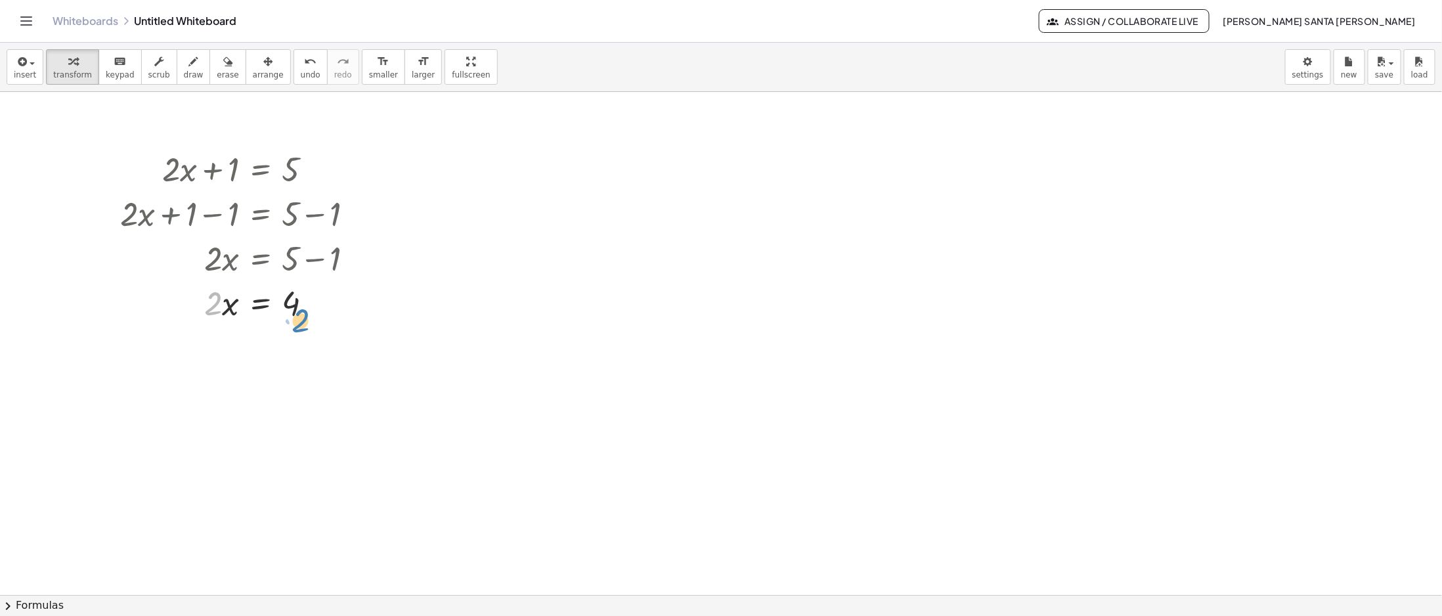
drag, startPoint x: 212, startPoint y: 312, endPoint x: 299, endPoint y: 328, distance: 88.8
drag, startPoint x: 216, startPoint y: 311, endPoint x: 319, endPoint y: 307, distance: 103.1
click at [319, 307] on div at bounding box center [242, 302] width 257 height 45
drag, startPoint x: 228, startPoint y: 362, endPoint x: 290, endPoint y: 394, distance: 70.2
click at [290, 394] on div "+ · 2 · x + 1 = 5 + · 2 · x + 1 − 1 = + 5 − 1 + · 2 · x + 0 = + 5 − 1 · 2 · x =…" at bounding box center [721, 595] width 1442 height 1006
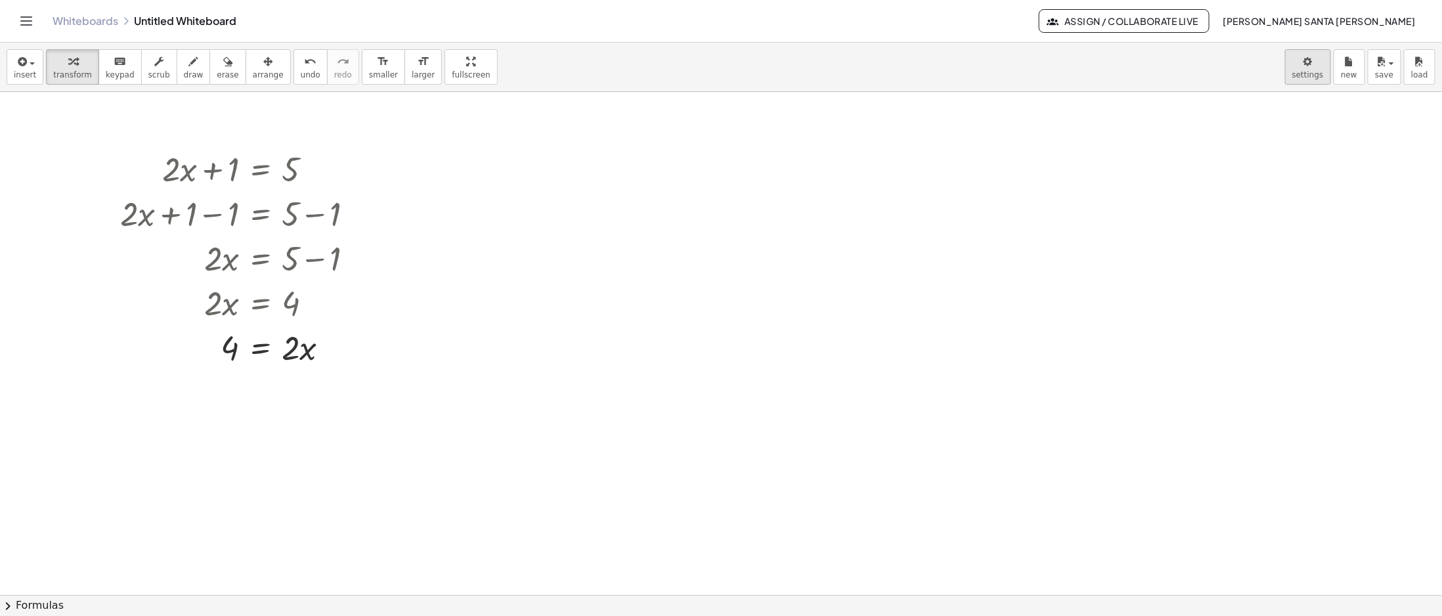
click at [1293, 75] on body "Graspable Math Activities Get Started Activity Bank Assigned Work Classes White…" at bounding box center [721, 308] width 1442 height 616
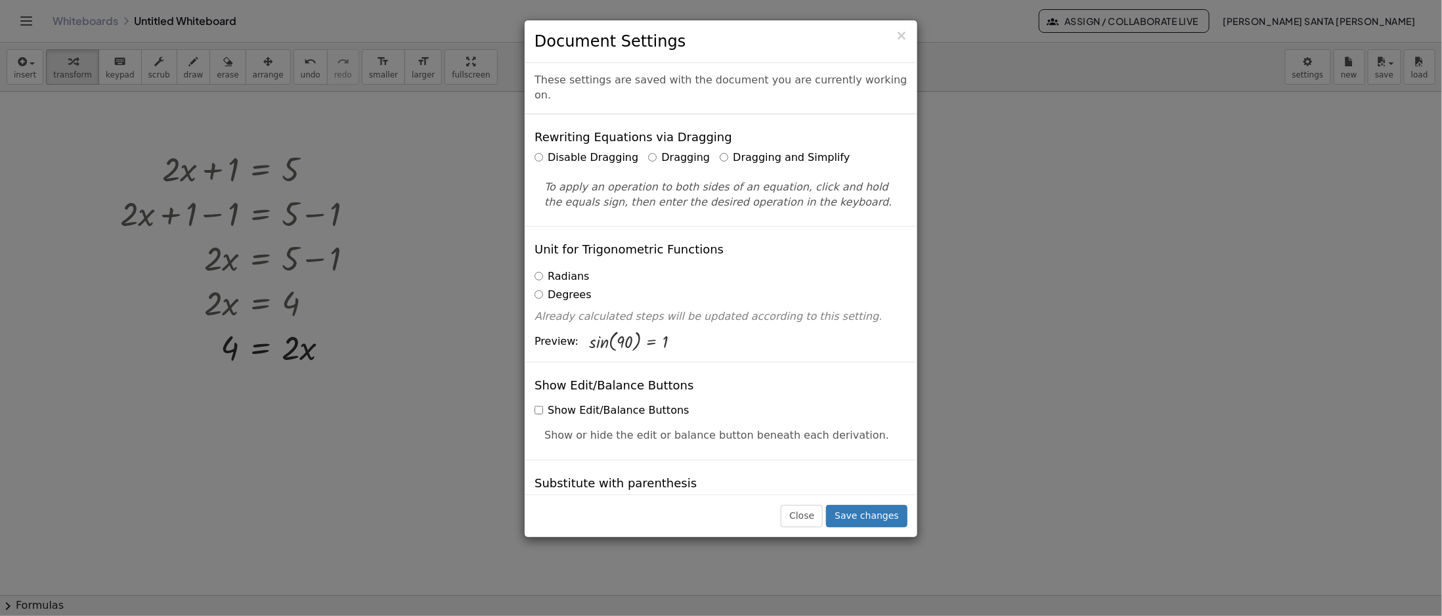
click at [720, 151] on label "Dragging and Simplify" at bounding box center [785, 157] width 130 height 15
click at [859, 509] on button "Save changes" at bounding box center [866, 516] width 81 height 22
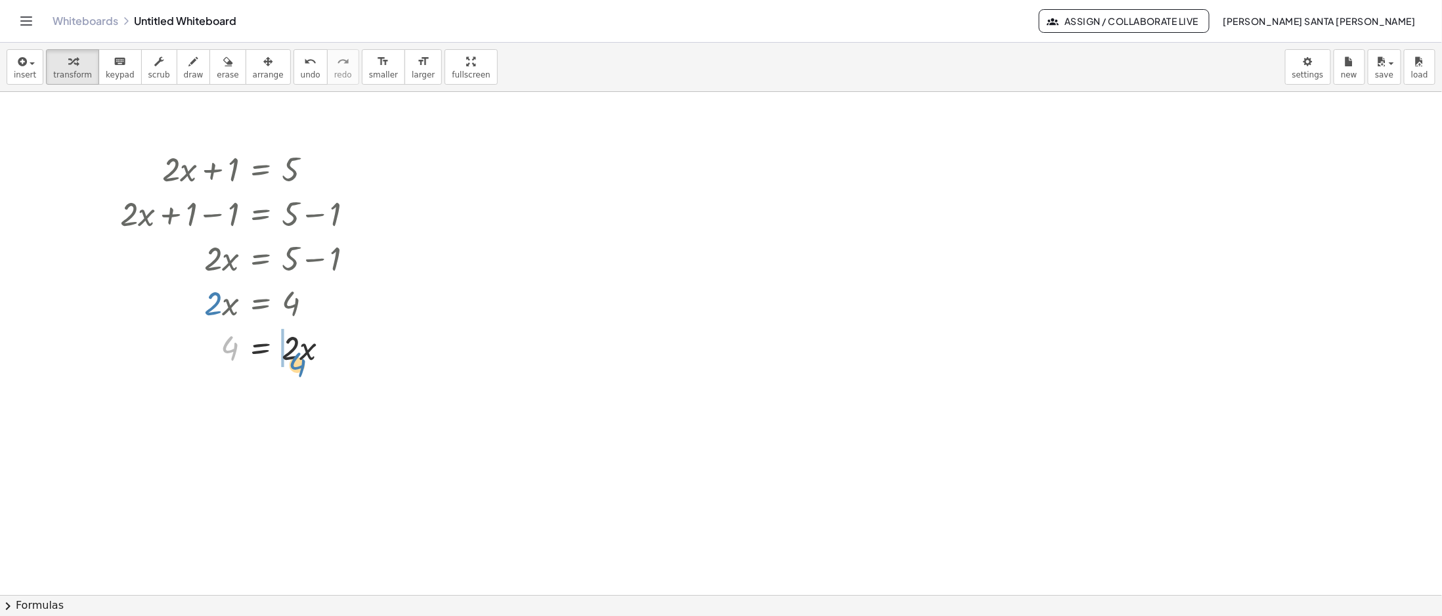
drag, startPoint x: 229, startPoint y: 351, endPoint x: 297, endPoint y: 368, distance: 69.6
click at [297, 368] on div at bounding box center [242, 346] width 257 height 45
drag, startPoint x: 366, startPoint y: 401, endPoint x: 305, endPoint y: 416, distance: 62.1
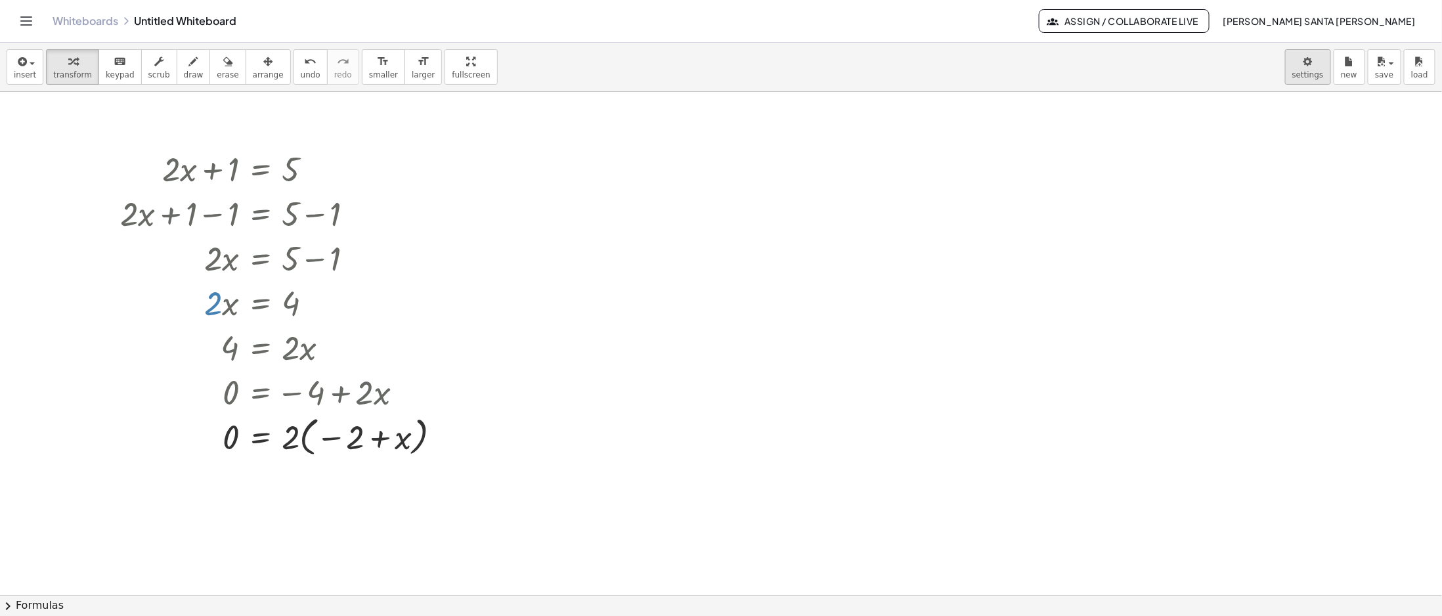
click at [1310, 80] on body "Graspable Math Activities Get Started Activity Bank Assigned Work Classes White…" at bounding box center [721, 308] width 1442 height 616
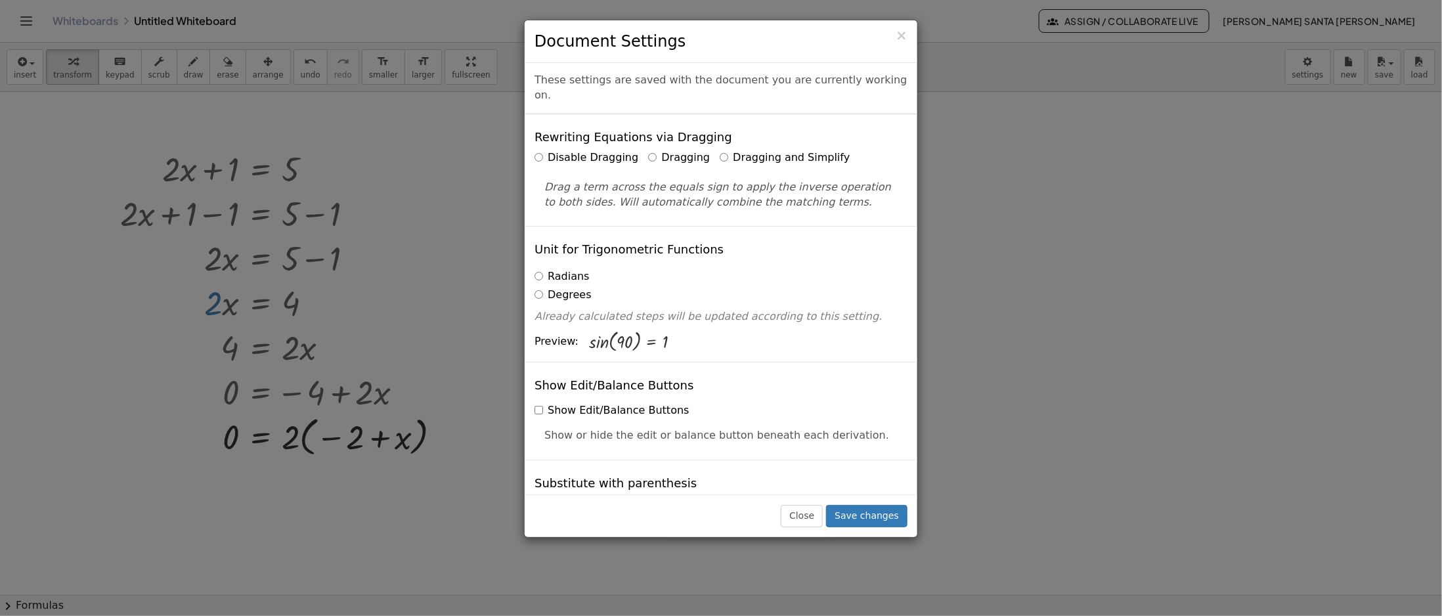
click at [576, 150] on label "Disable Dragging" at bounding box center [586, 157] width 104 height 15
click at [873, 514] on button "Save changes" at bounding box center [866, 516] width 81 height 22
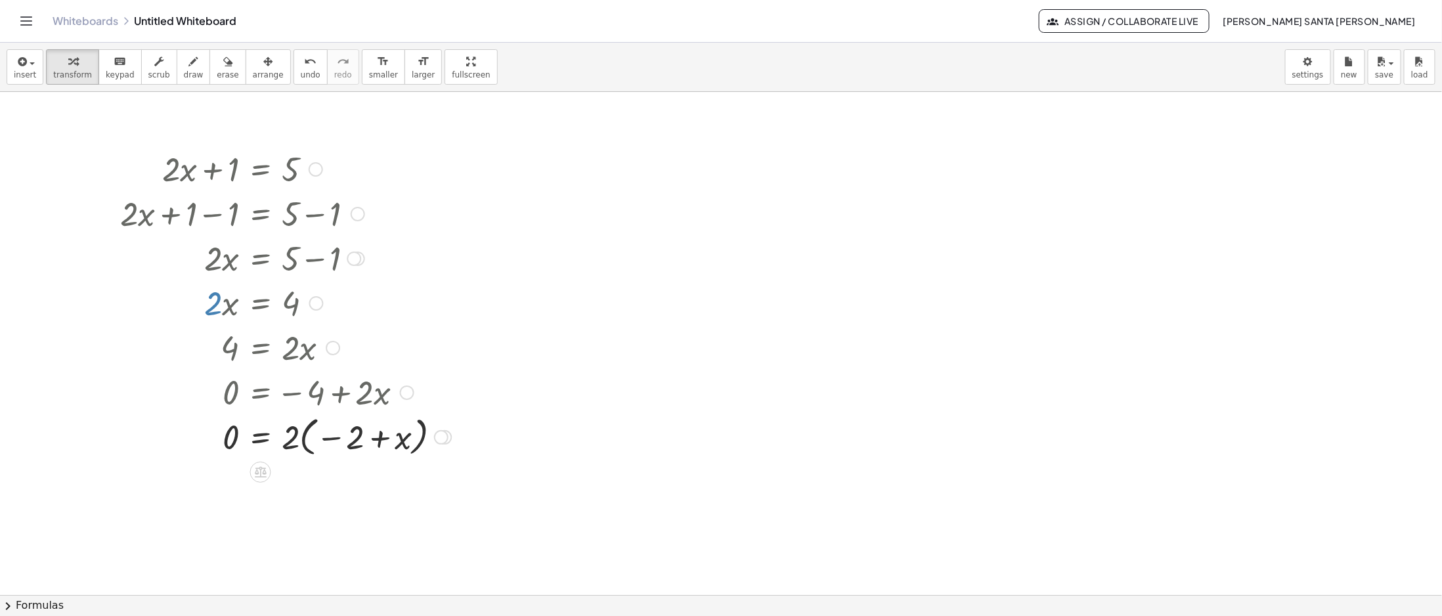
drag, startPoint x: 221, startPoint y: 183, endPoint x: 235, endPoint y: 205, distance: 26.2
click at [261, 169] on div "+ · 2 · x + 1 = 5 + · 2 · x + 1 − 1 = + 5 − 1 + · 2 · x + 0 = + 5 − 1 · 2 · x =…" at bounding box center [261, 169] width 0 height 0
click at [307, 171] on div at bounding box center [286, 168] width 344 height 45
click at [361, 207] on div at bounding box center [358, 214] width 14 height 14
click at [356, 216] on div "Go back to this line Copy line as LaTeX Copy derivation as LaTeX" at bounding box center [358, 214] width 14 height 14
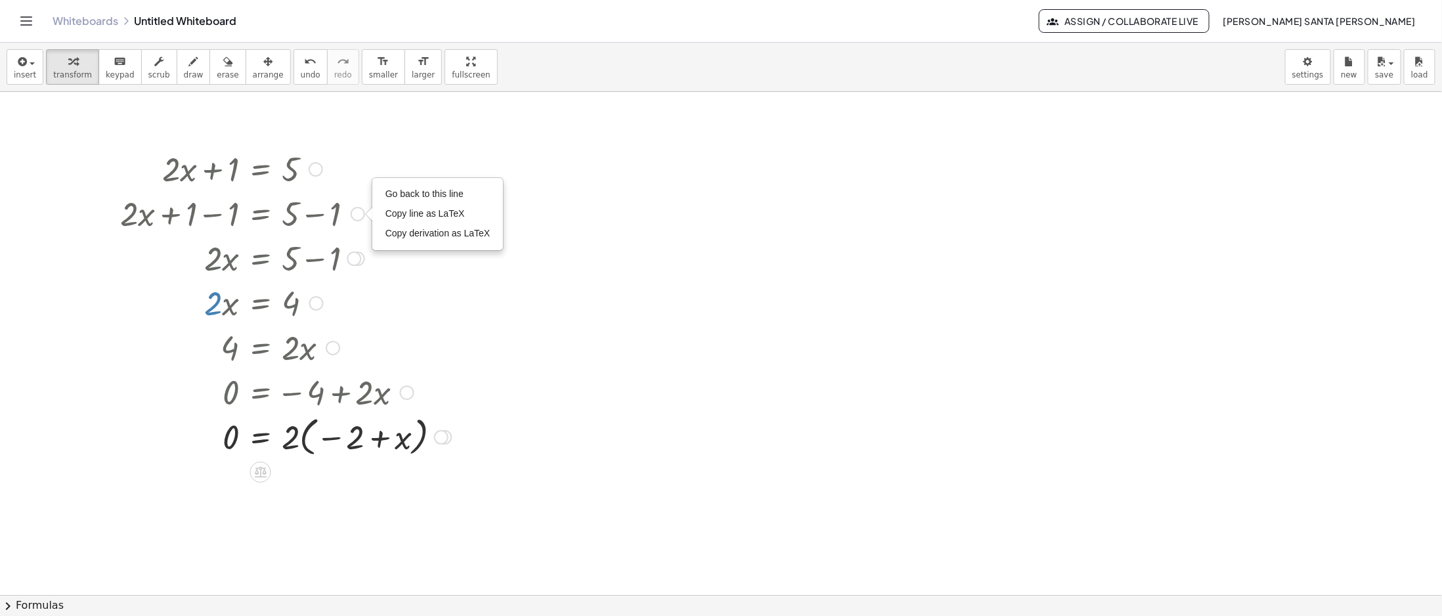
click at [357, 264] on div at bounding box center [354, 258] width 14 height 14
click at [349, 256] on div "Go back to this line Copy line as LaTeX Copy derivation as LaTeX" at bounding box center [354, 258] width 14 height 14
click at [295, 263] on div at bounding box center [286, 257] width 344 height 45
click at [438, 435] on div at bounding box center [441, 437] width 14 height 14
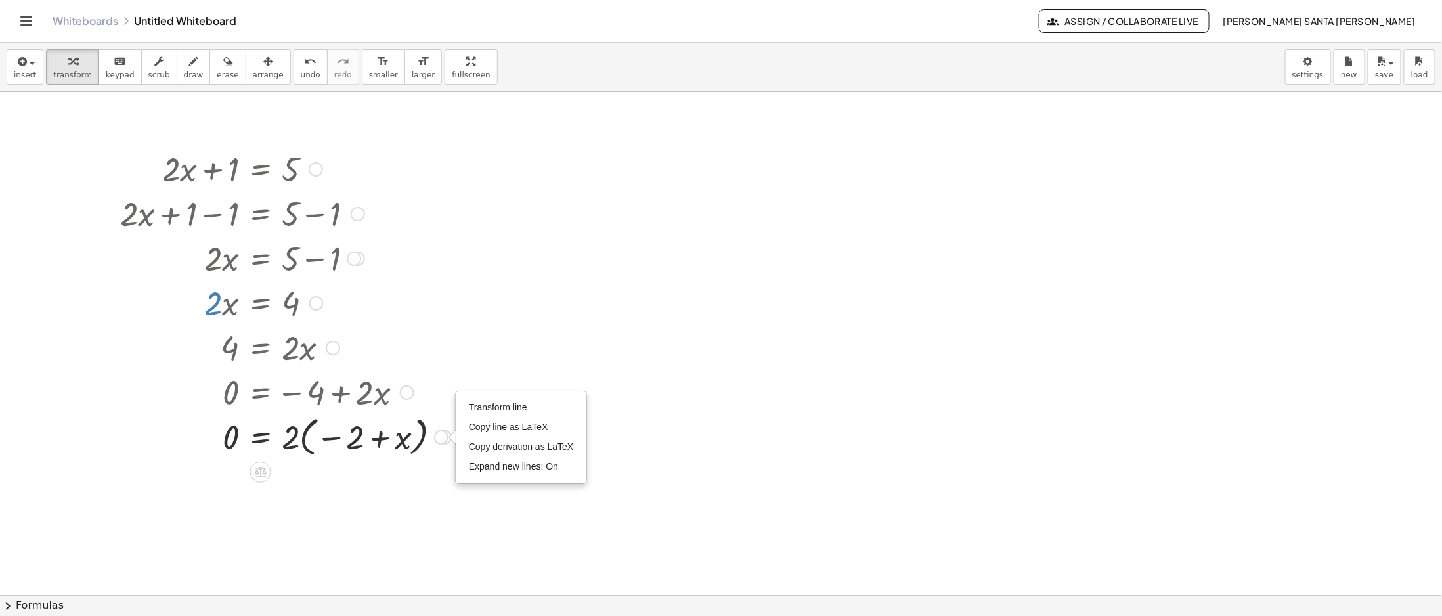
click at [221, 389] on div at bounding box center [286, 391] width 344 height 45
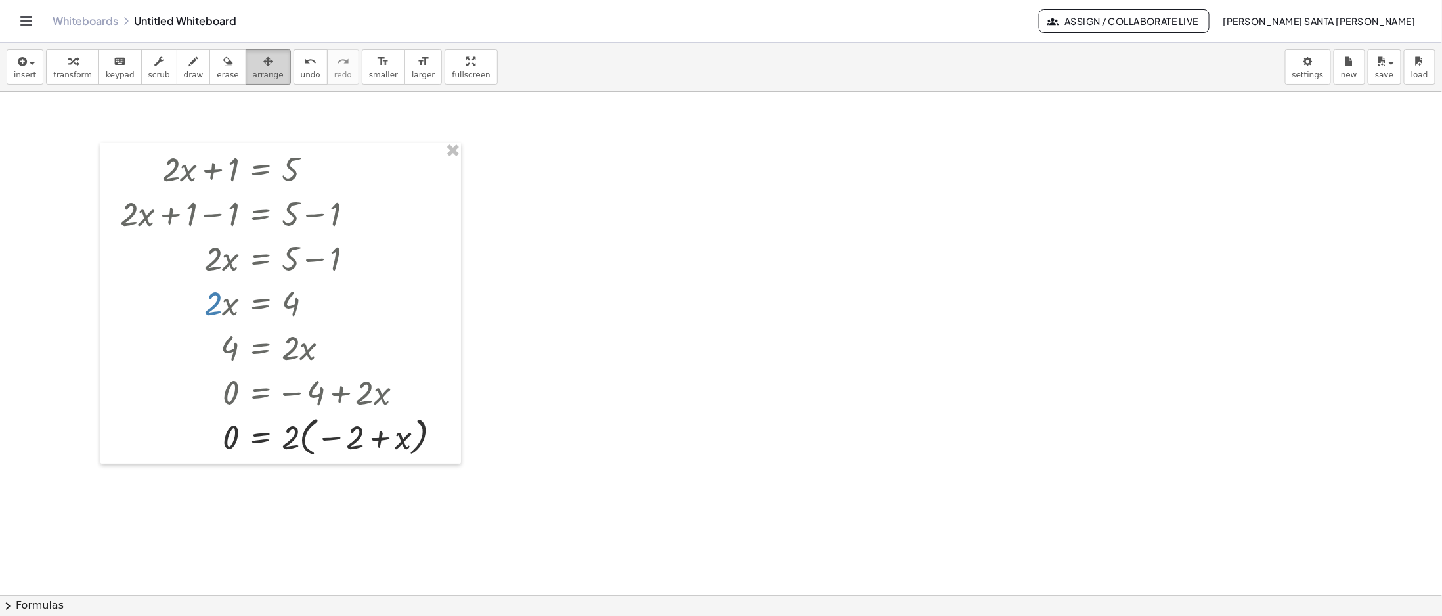
click at [246, 62] on button "arrange" at bounding box center [268, 66] width 45 height 35
click at [223, 65] on icon "button" at bounding box center [227, 62] width 9 height 16
click at [295, 525] on div at bounding box center [721, 595] width 1442 height 1006
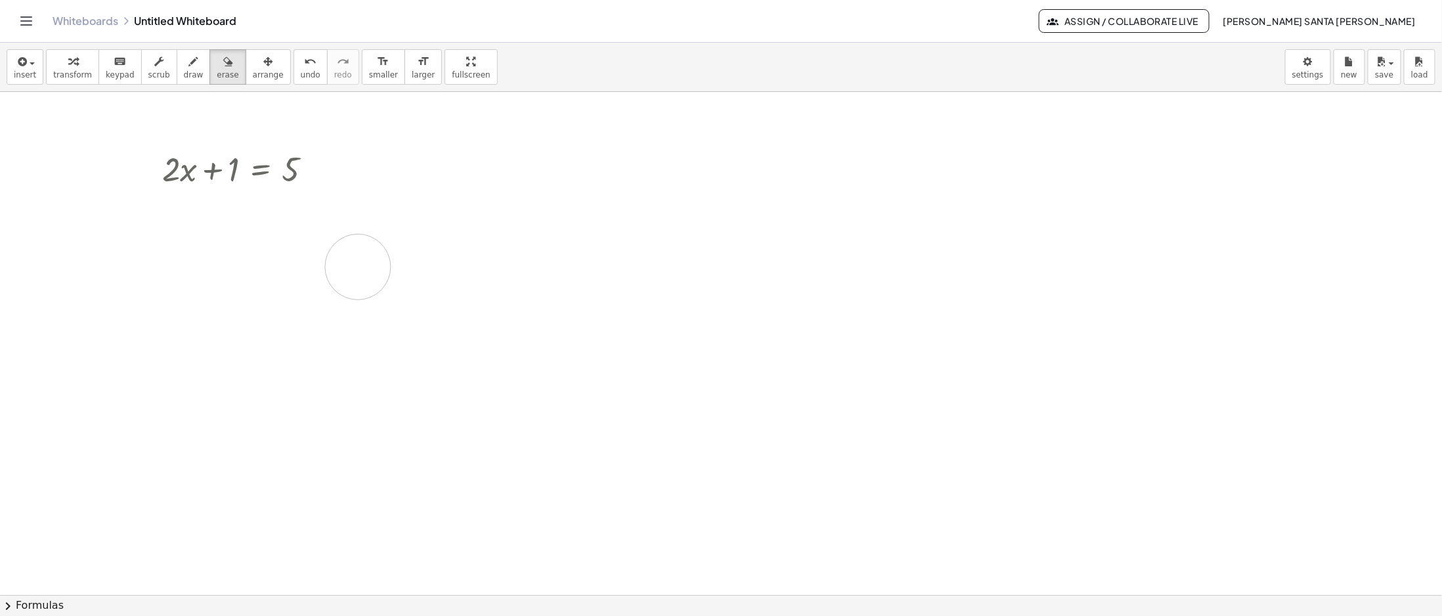
drag, startPoint x: 297, startPoint y: 441, endPoint x: 360, endPoint y: 269, distance: 184.0
click at [360, 269] on div at bounding box center [721, 595] width 1442 height 1006
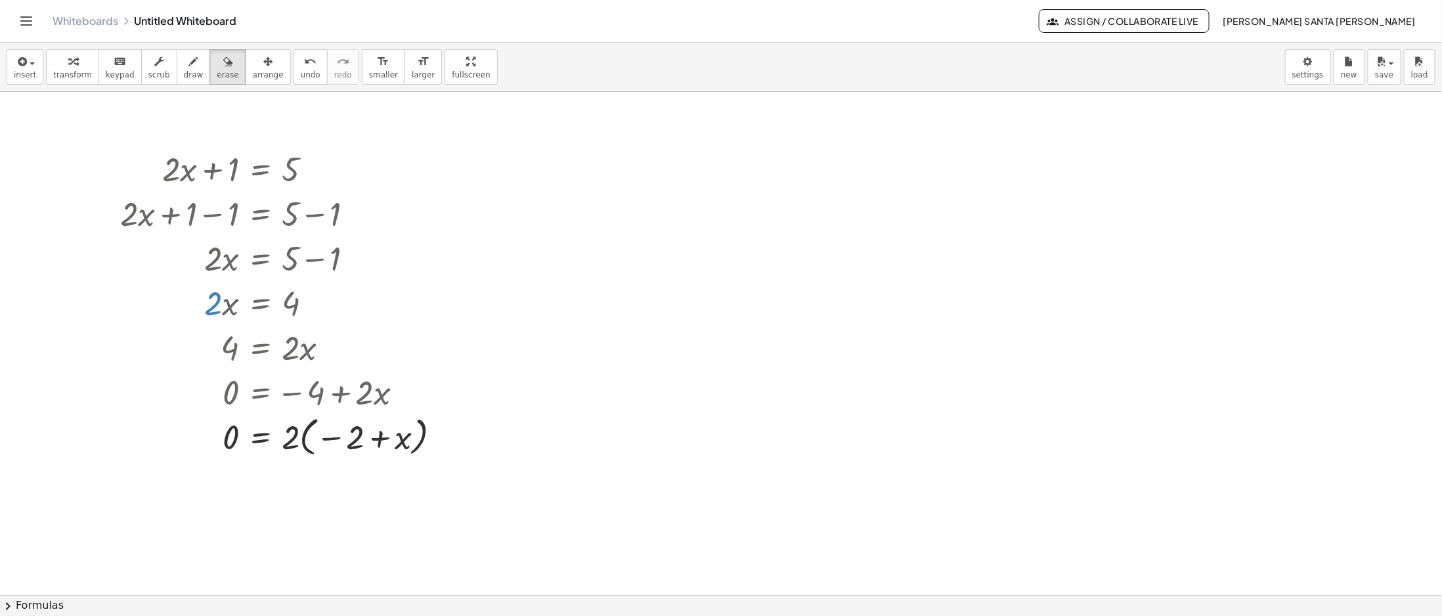
click at [256, 223] on div at bounding box center [721, 595] width 1442 height 1006
click at [234, 212] on div at bounding box center [721, 595] width 1442 height 1006
click at [244, 210] on div at bounding box center [721, 595] width 1442 height 1006
click at [18, 70] on span "insert" at bounding box center [25, 74] width 22 height 9
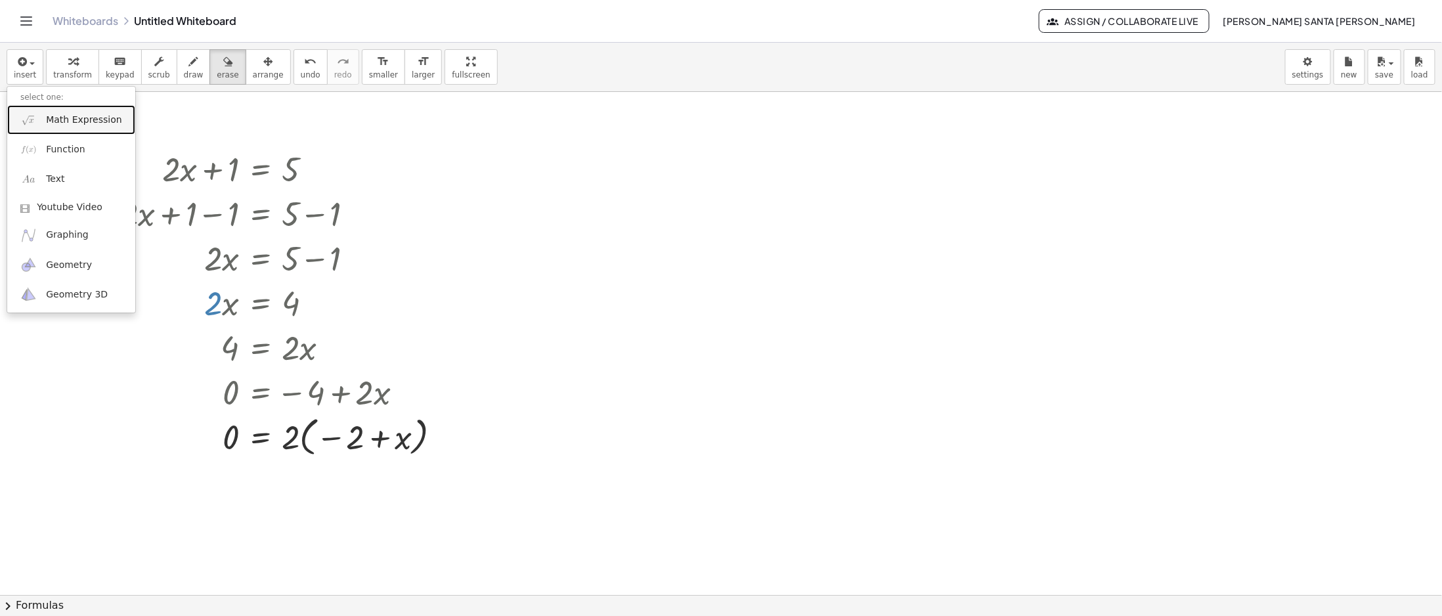
click at [90, 114] on span "Math Expression" at bounding box center [83, 120] width 75 height 13
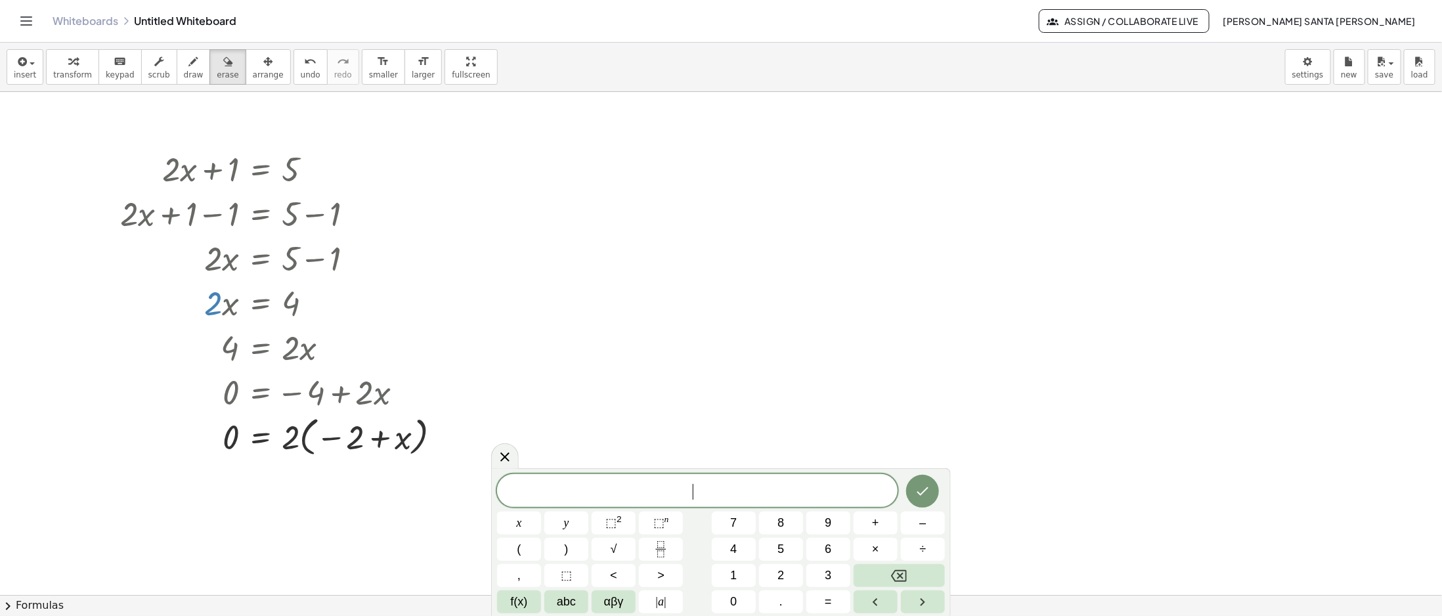
click at [316, 233] on div at bounding box center [721, 595] width 1442 height 1006
drag, startPoint x: 297, startPoint y: 195, endPoint x: 341, endPoint y: 248, distance: 69.0
click at [339, 248] on div at bounding box center [721, 595] width 1442 height 1006
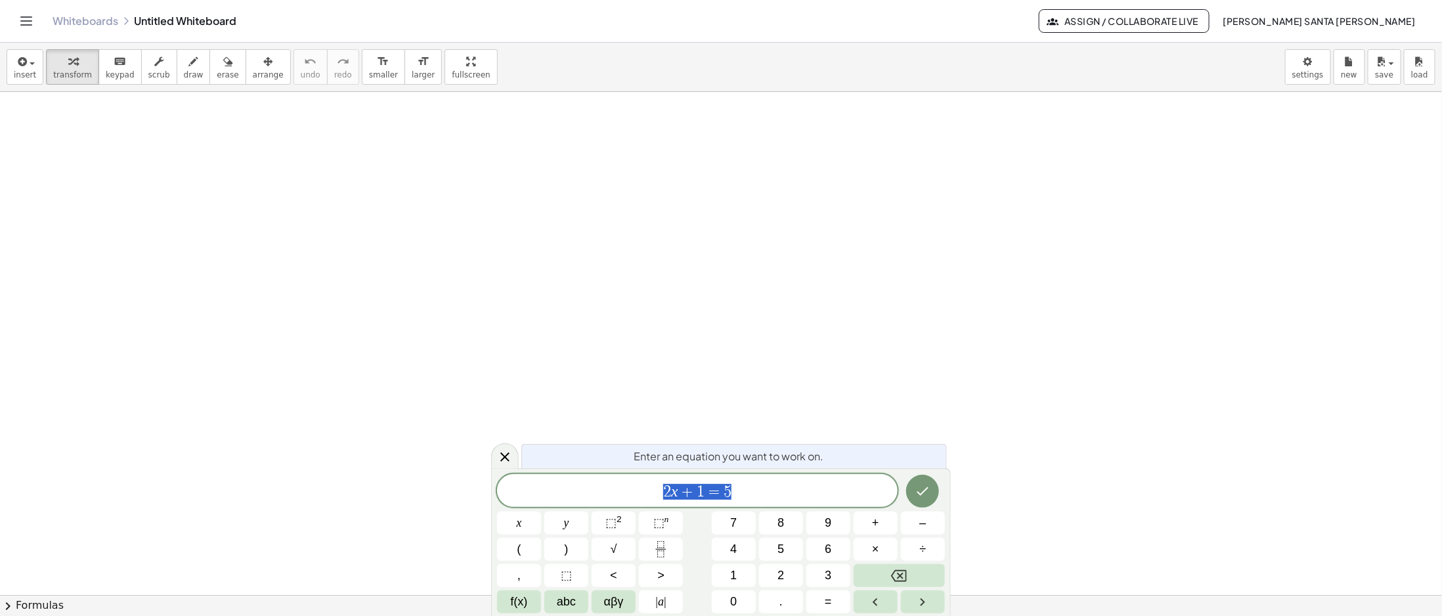
drag, startPoint x: 359, startPoint y: 249, endPoint x: 519, endPoint y: 278, distance: 162.1
click at [937, 498] on div at bounding box center [923, 491] width 44 height 34
click at [930, 494] on icon "Done" at bounding box center [923, 491] width 16 height 16
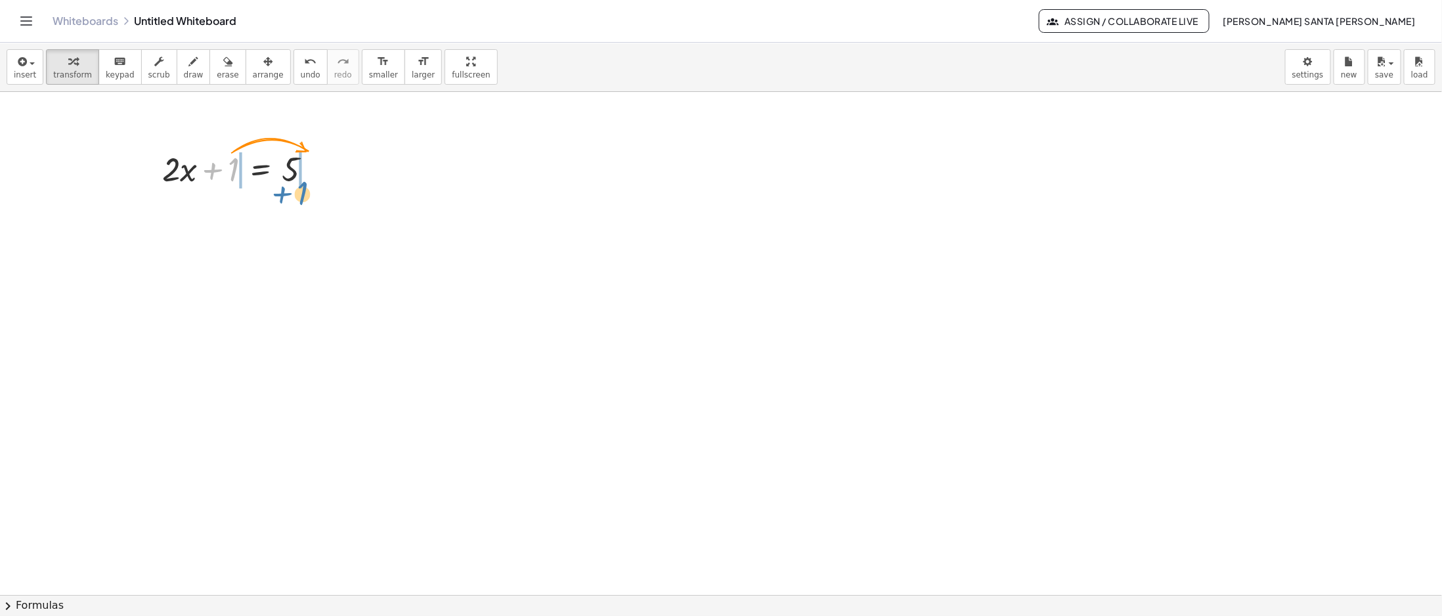
drag, startPoint x: 228, startPoint y: 175, endPoint x: 297, endPoint y: 198, distance: 72.7
click at [217, 219] on div at bounding box center [242, 212] width 257 height 45
click at [316, 212] on div at bounding box center [242, 212] width 257 height 45
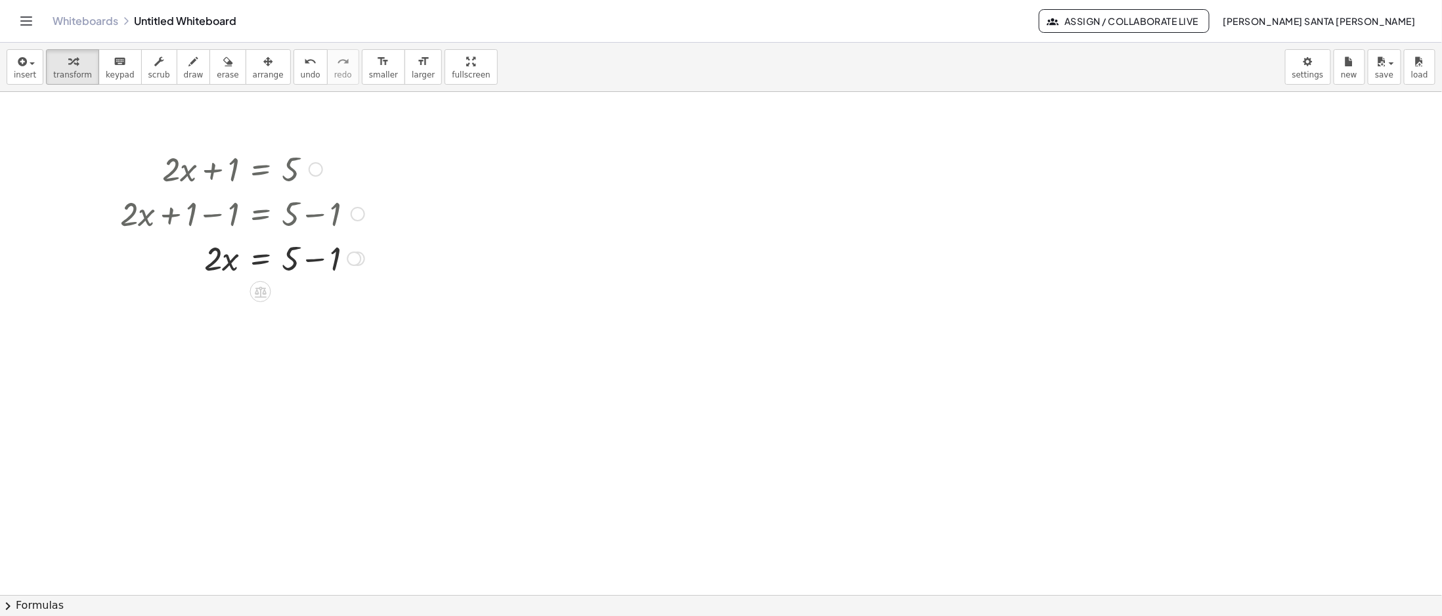
click at [305, 263] on div at bounding box center [242, 257] width 257 height 45
